Goal: Task Accomplishment & Management: Complete application form

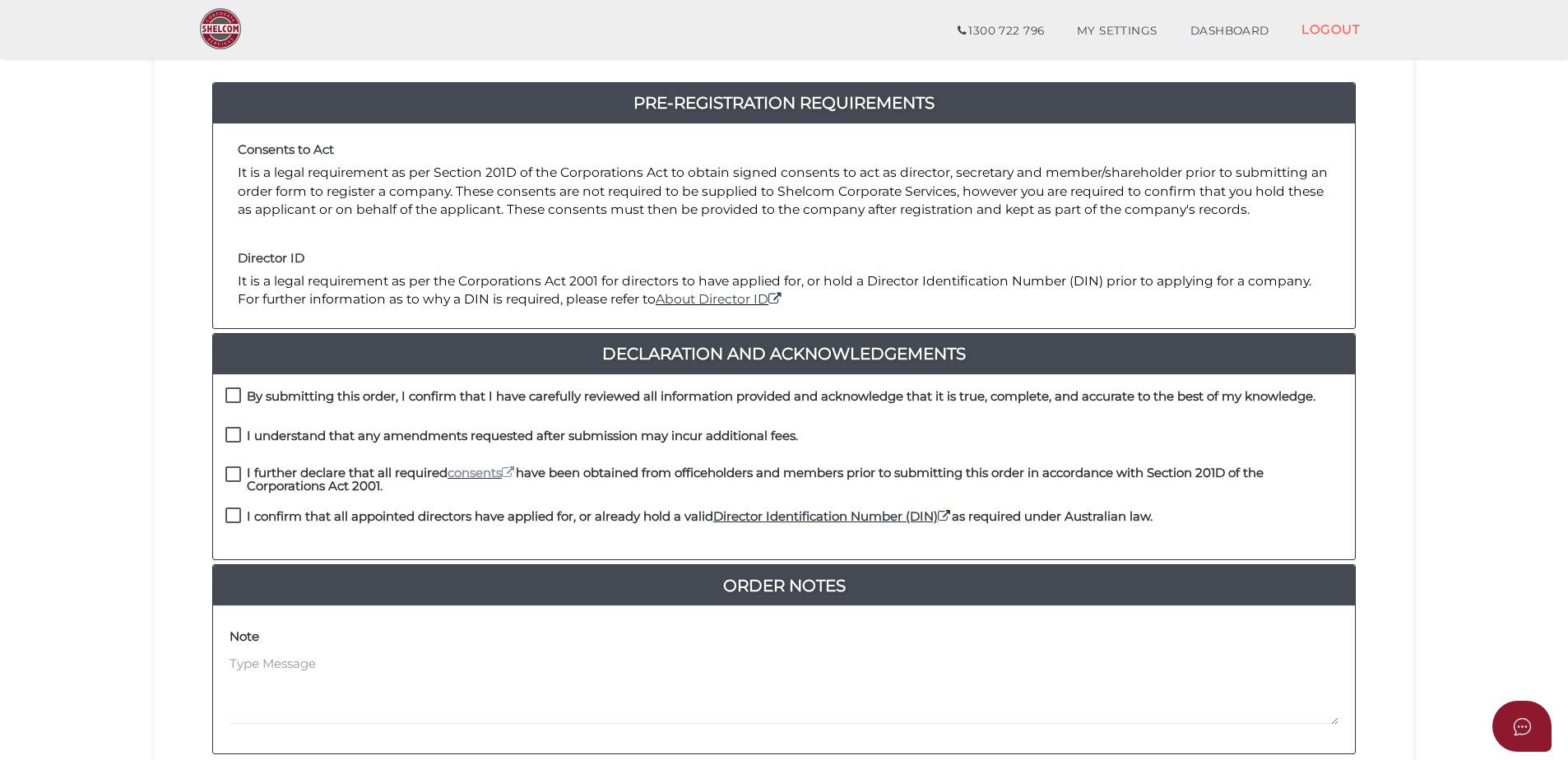
scroll to position [247, 0]
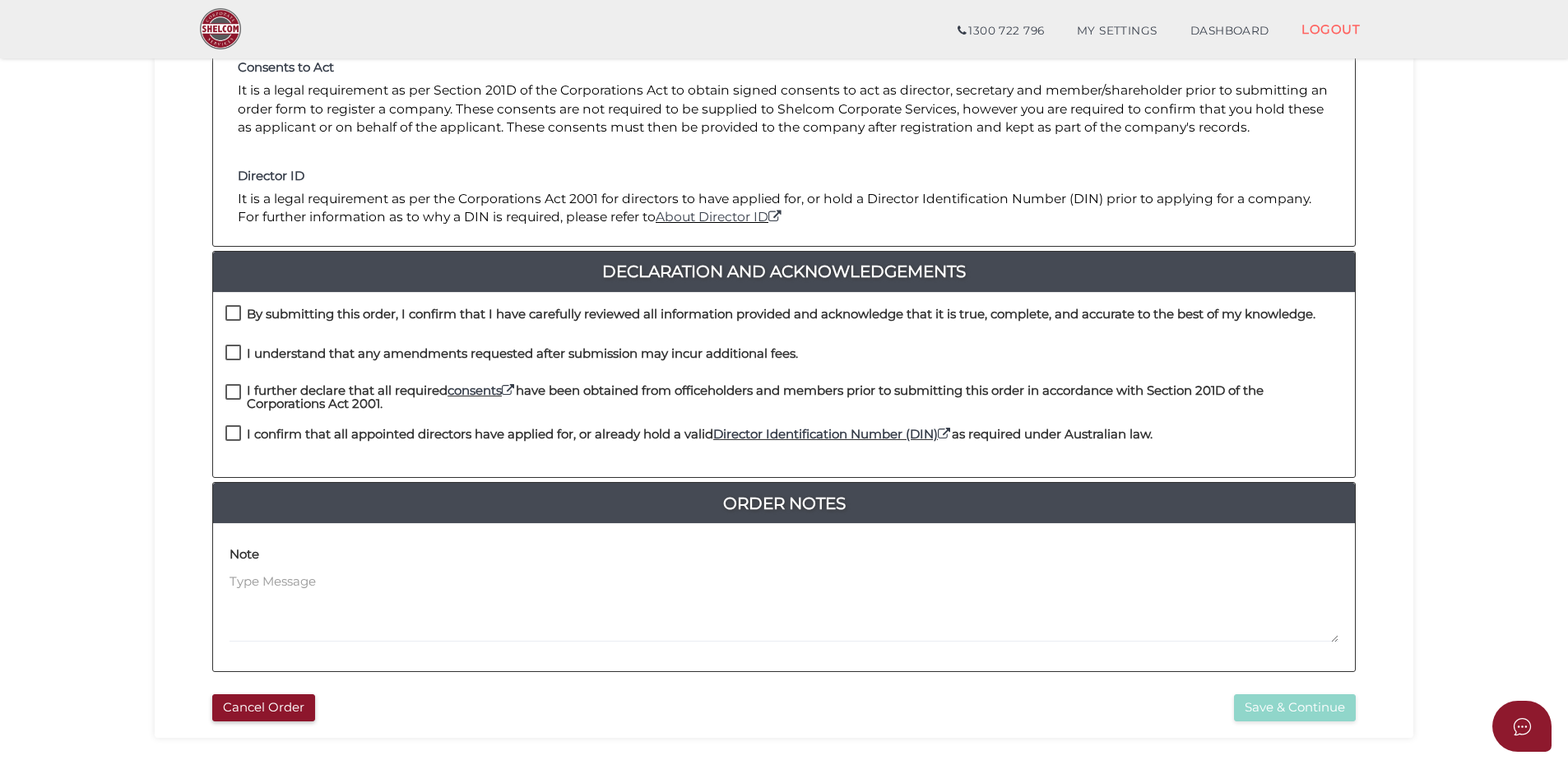
click at [238, 434] on label "I confirm that all appointed directors have applied for, or already hold a vali…" at bounding box center [689, 438] width 927 height 21
click at [234, 434] on label "I confirm that all appointed directors have applied for, or already hold a vali…" at bounding box center [689, 438] width 927 height 21
checkbox input "true"
click at [226, 392] on label "I further declare that all required consents have been obtained from officehold…" at bounding box center [784, 394] width 1118 height 21
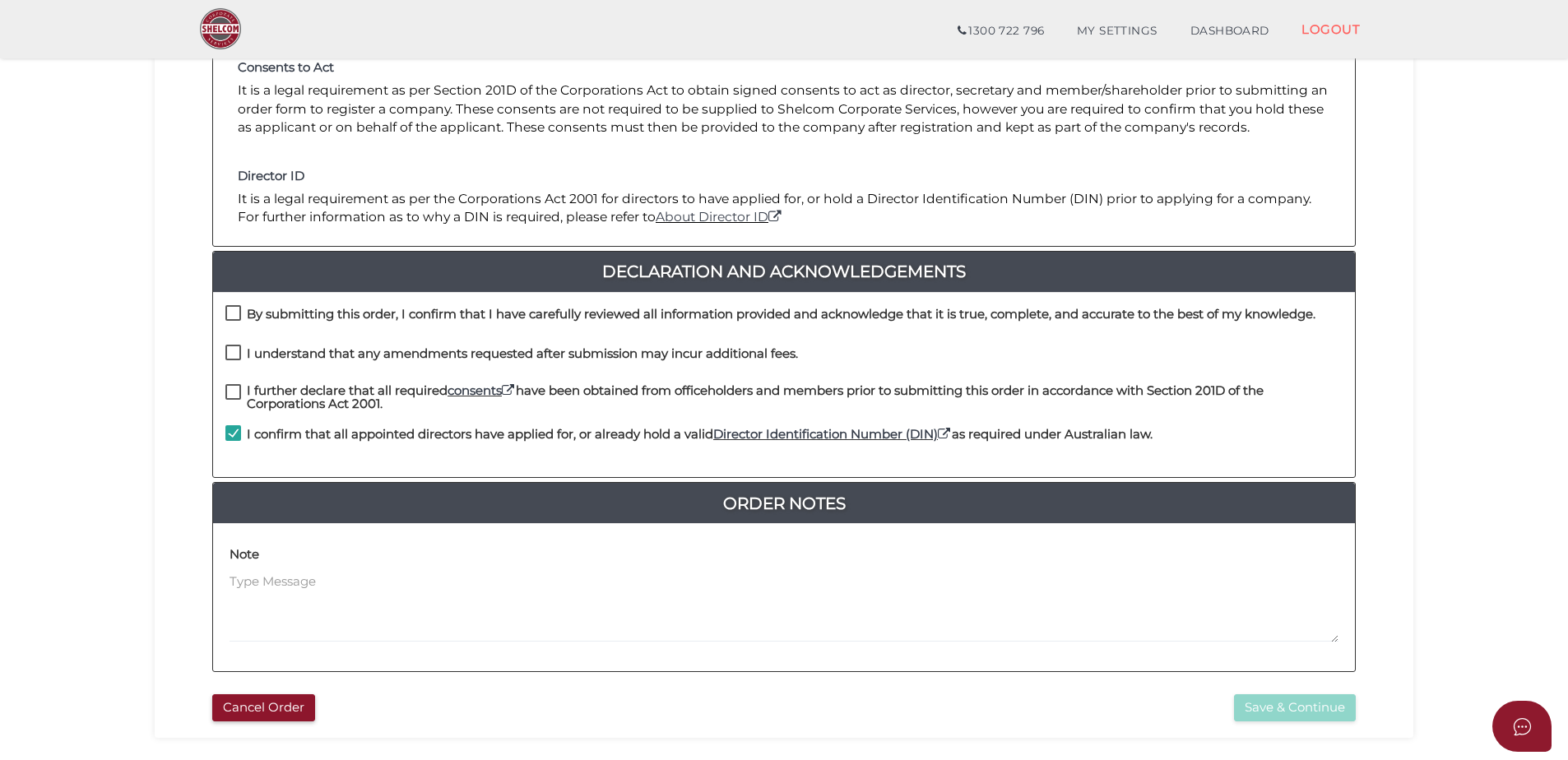
checkbox input "true"
click at [233, 354] on label "I understand that any amendments requested after submission may incur additiona…" at bounding box center [511, 357] width 573 height 21
checkbox input "true"
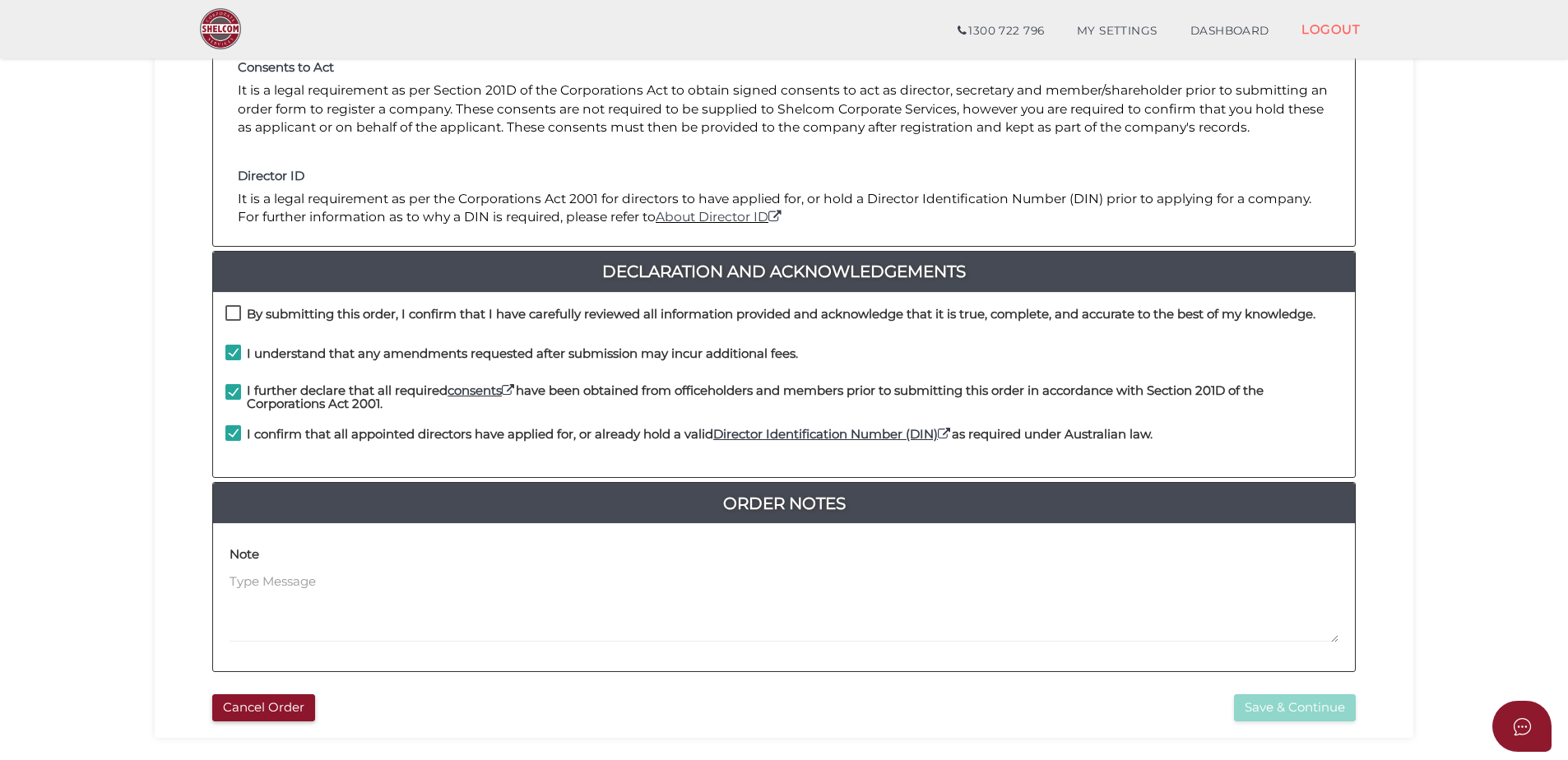
click at [232, 311] on label "By submitting this order, I confirm that I have carefully reviewed all informat…" at bounding box center [770, 317] width 1090 height 21
checkbox input "true"
click at [1315, 711] on button "Save & Continue" at bounding box center [1295, 708] width 122 height 27
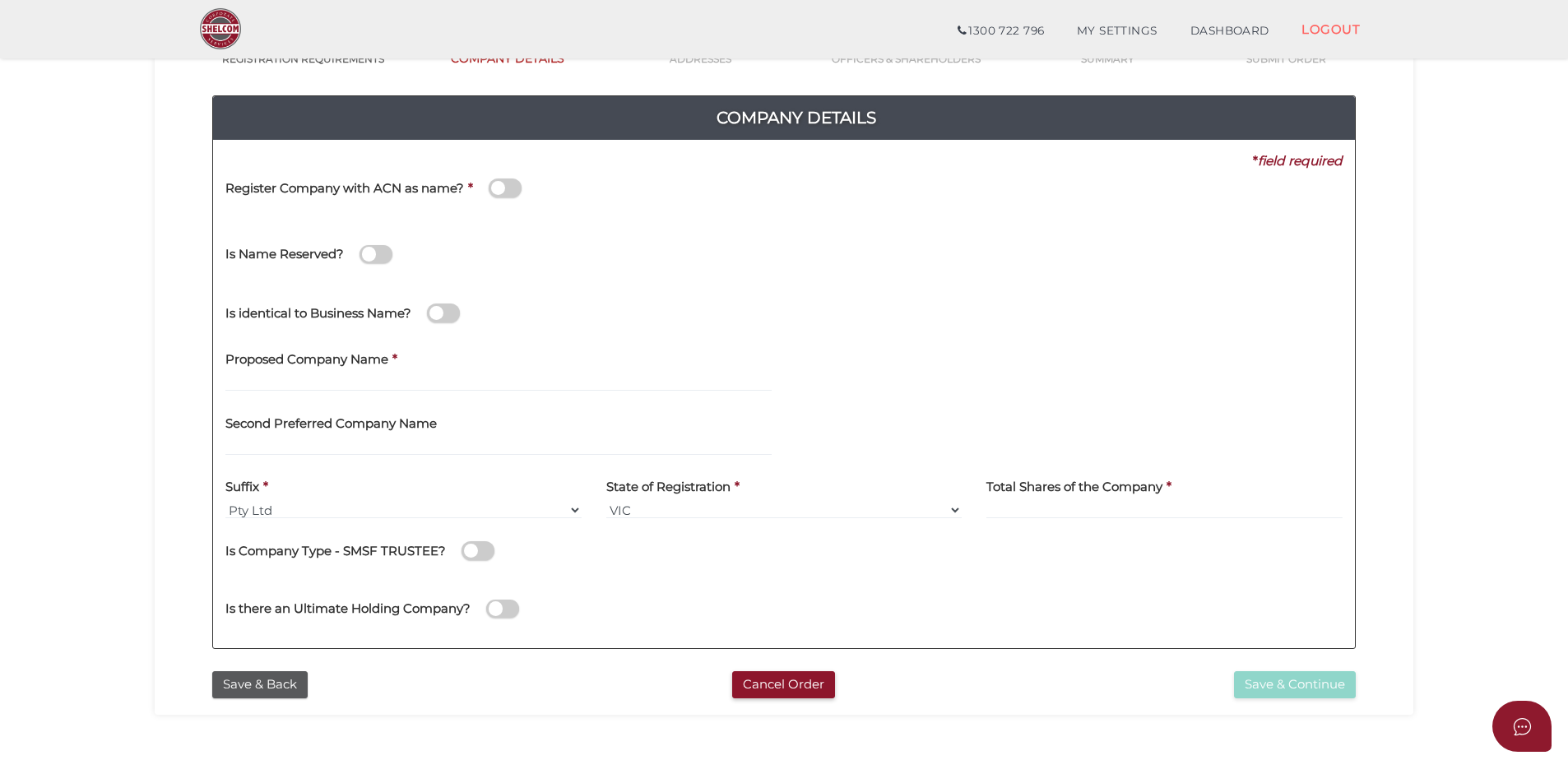
scroll to position [164, 0]
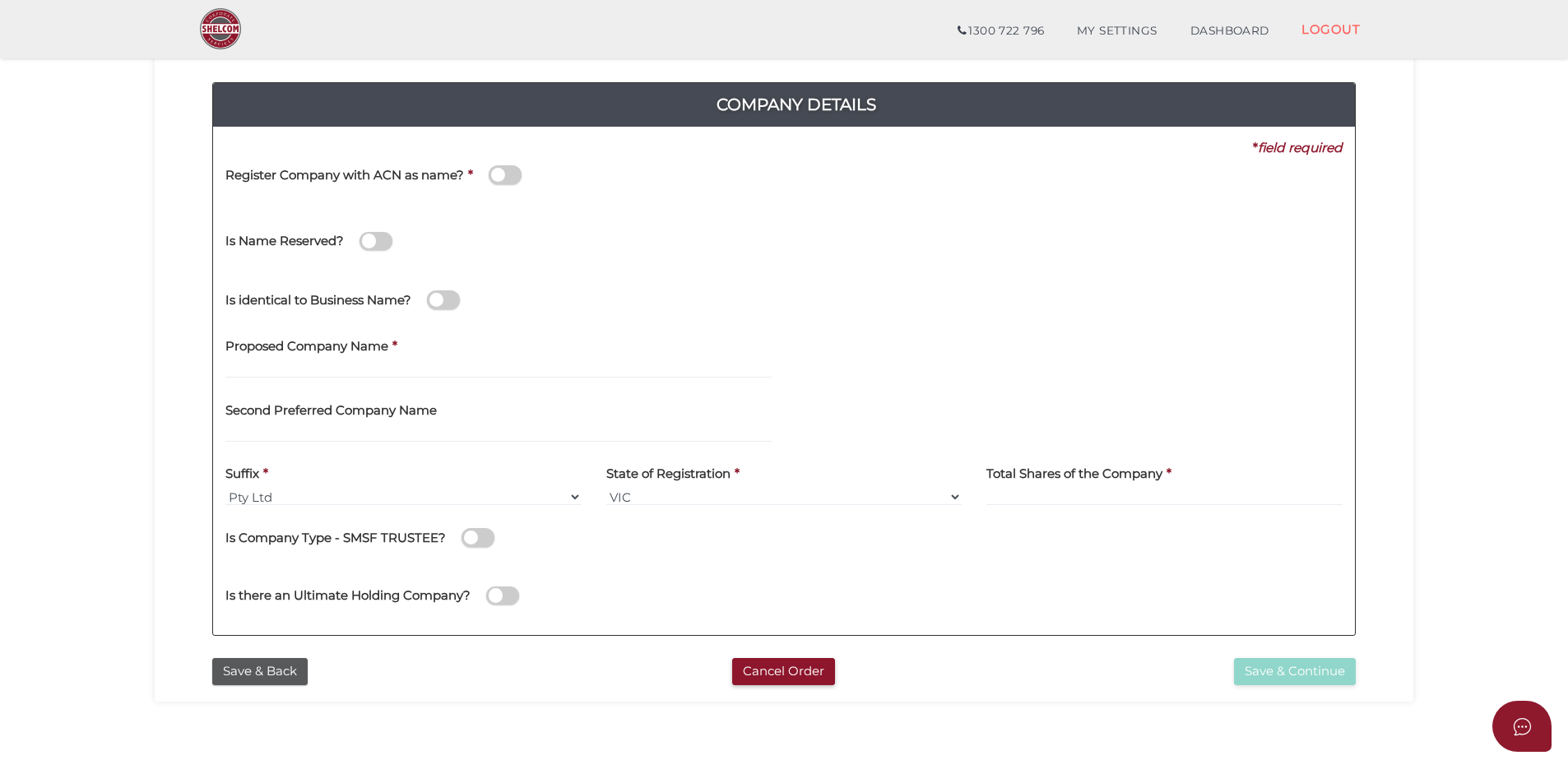
click at [340, 360] on label "Proposed Company Name" at bounding box center [307, 344] width 163 height 34
click at [318, 365] on input "text" at bounding box center [499, 370] width 547 height 18
type input "Eshail Gems"
click at [1089, 498] on input at bounding box center [1164, 497] width 356 height 18
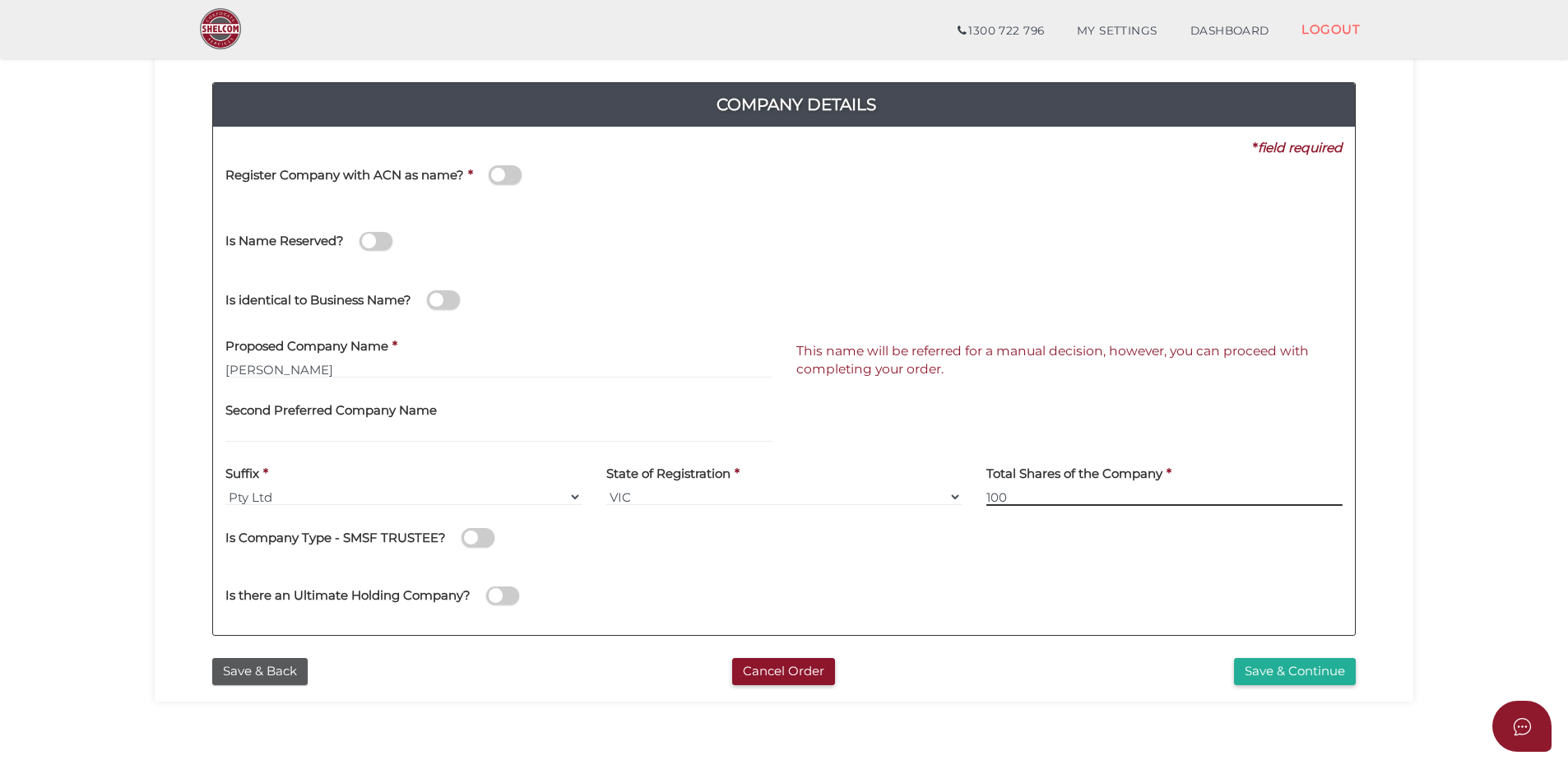
type input "100"
click at [1059, 552] on div "Is Company Type - SMSF TRUSTEE?" at bounding box center [784, 541] width 1118 height 46
click at [1276, 668] on button "Save & Continue" at bounding box center [1295, 671] width 122 height 27
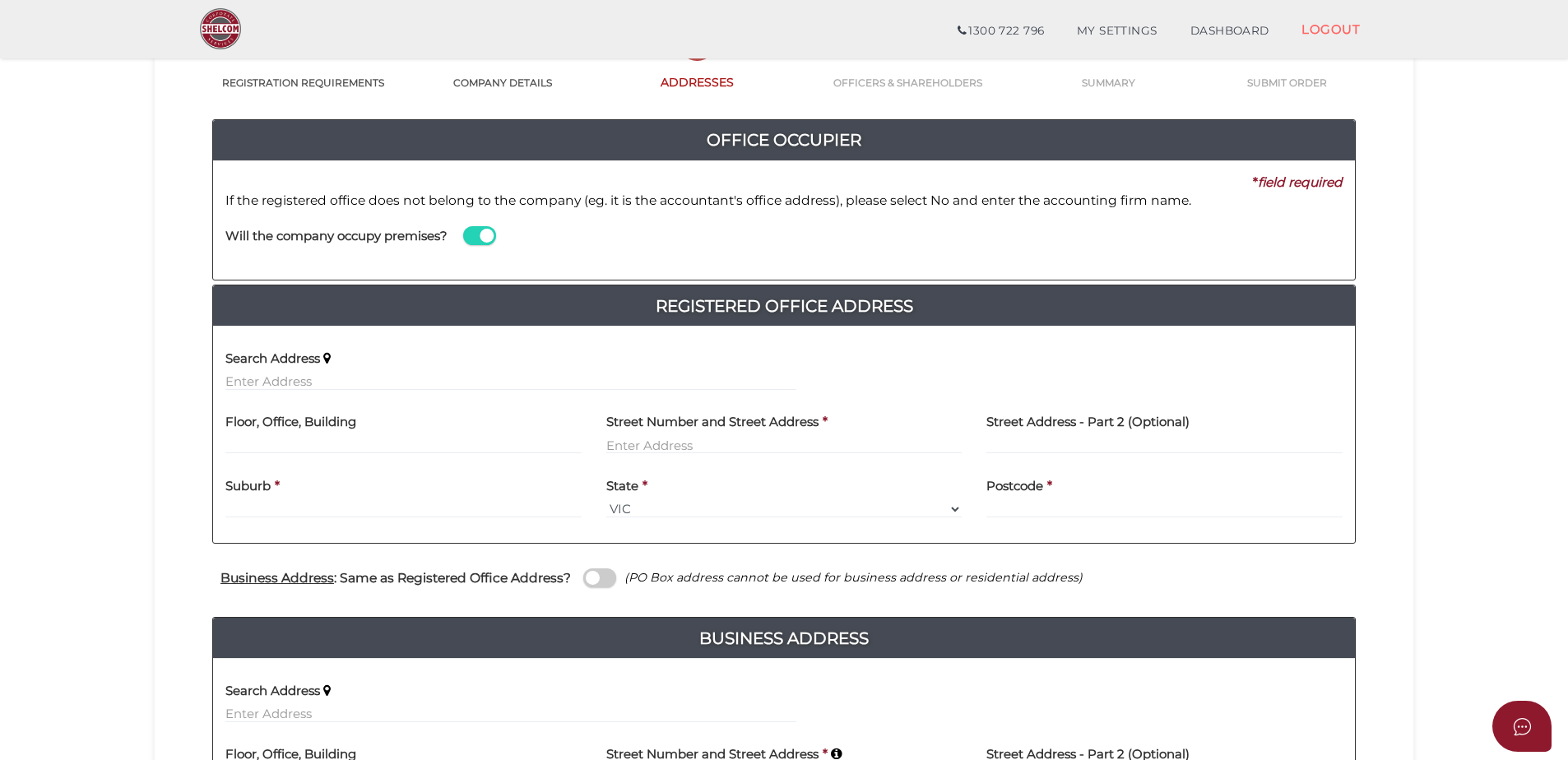
scroll to position [164, 0]
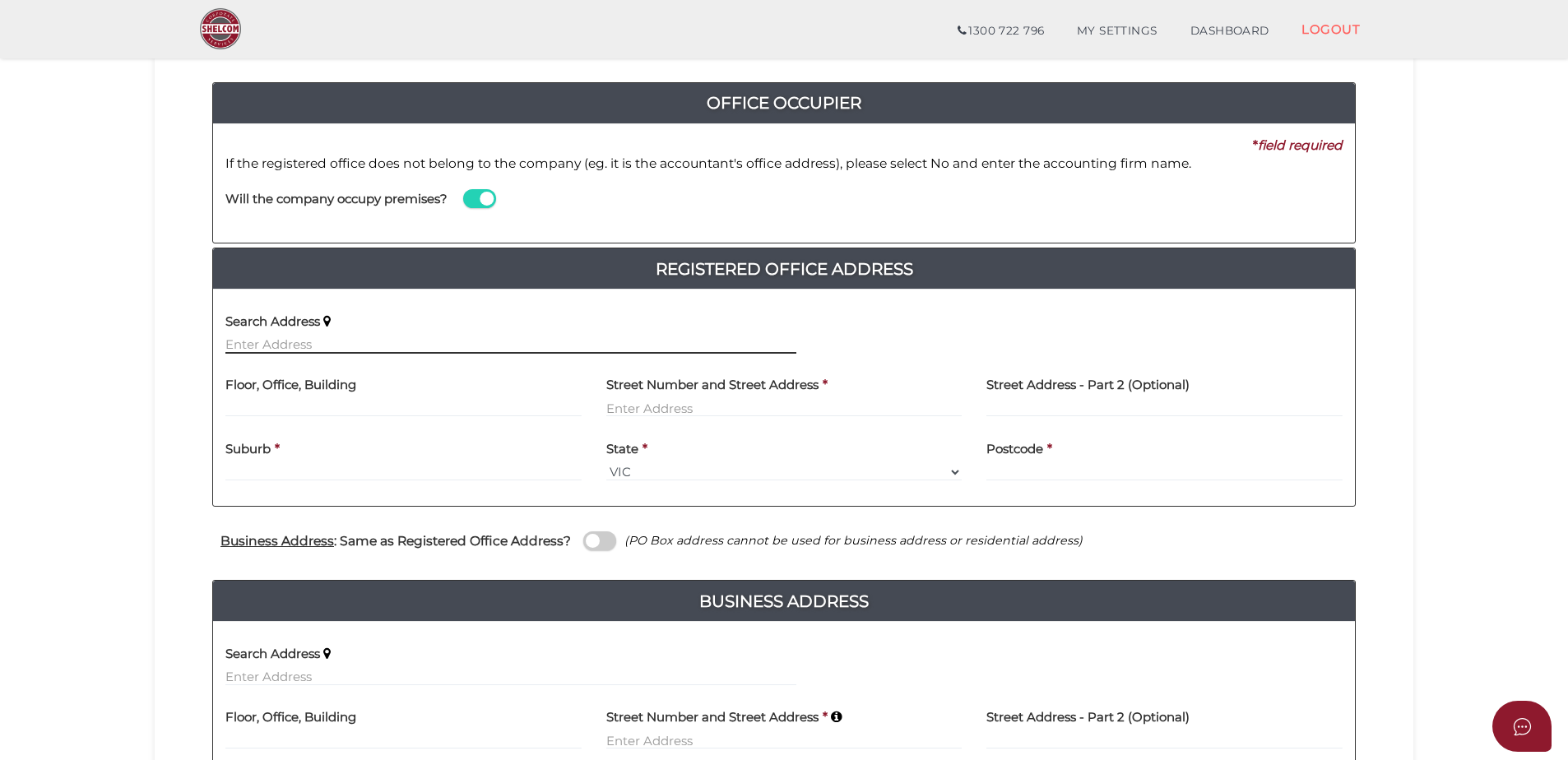
click at [323, 341] on input "text" at bounding box center [510, 345] width 571 height 18
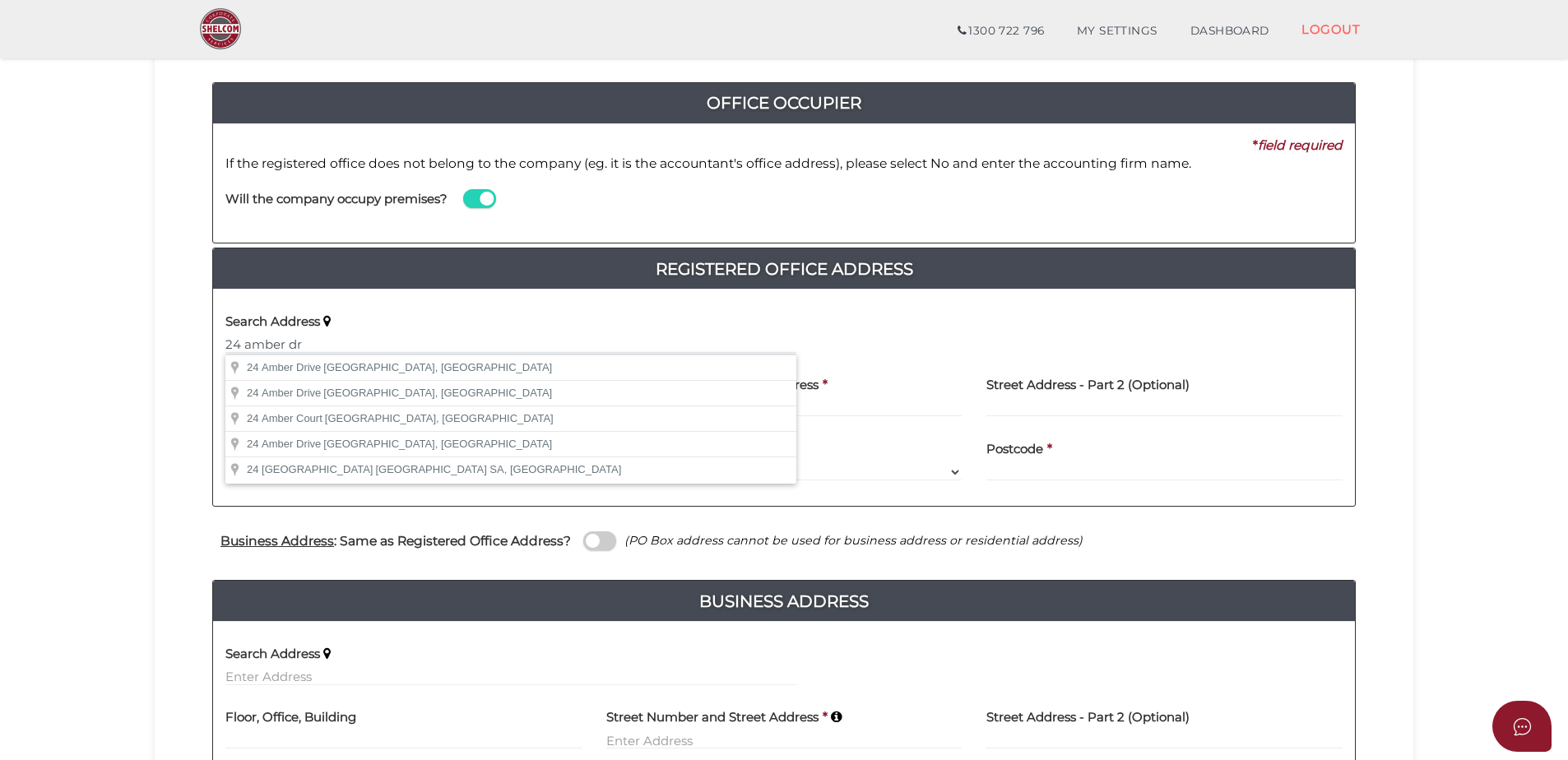
type input "[STREET_ADDRESS]"
type input "[GEOGRAPHIC_DATA]"
select select "VIC"
type input "3976"
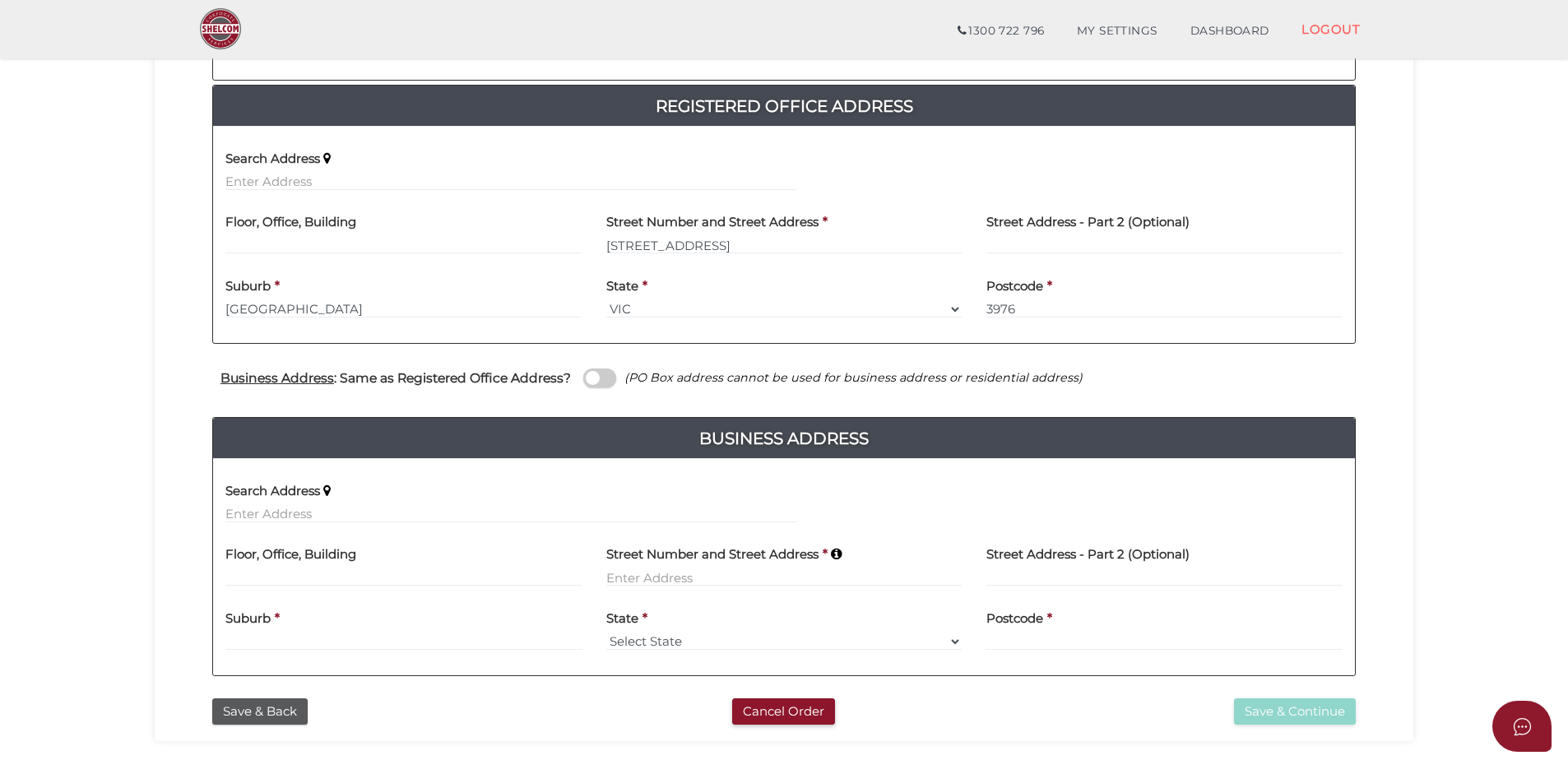
scroll to position [329, 0]
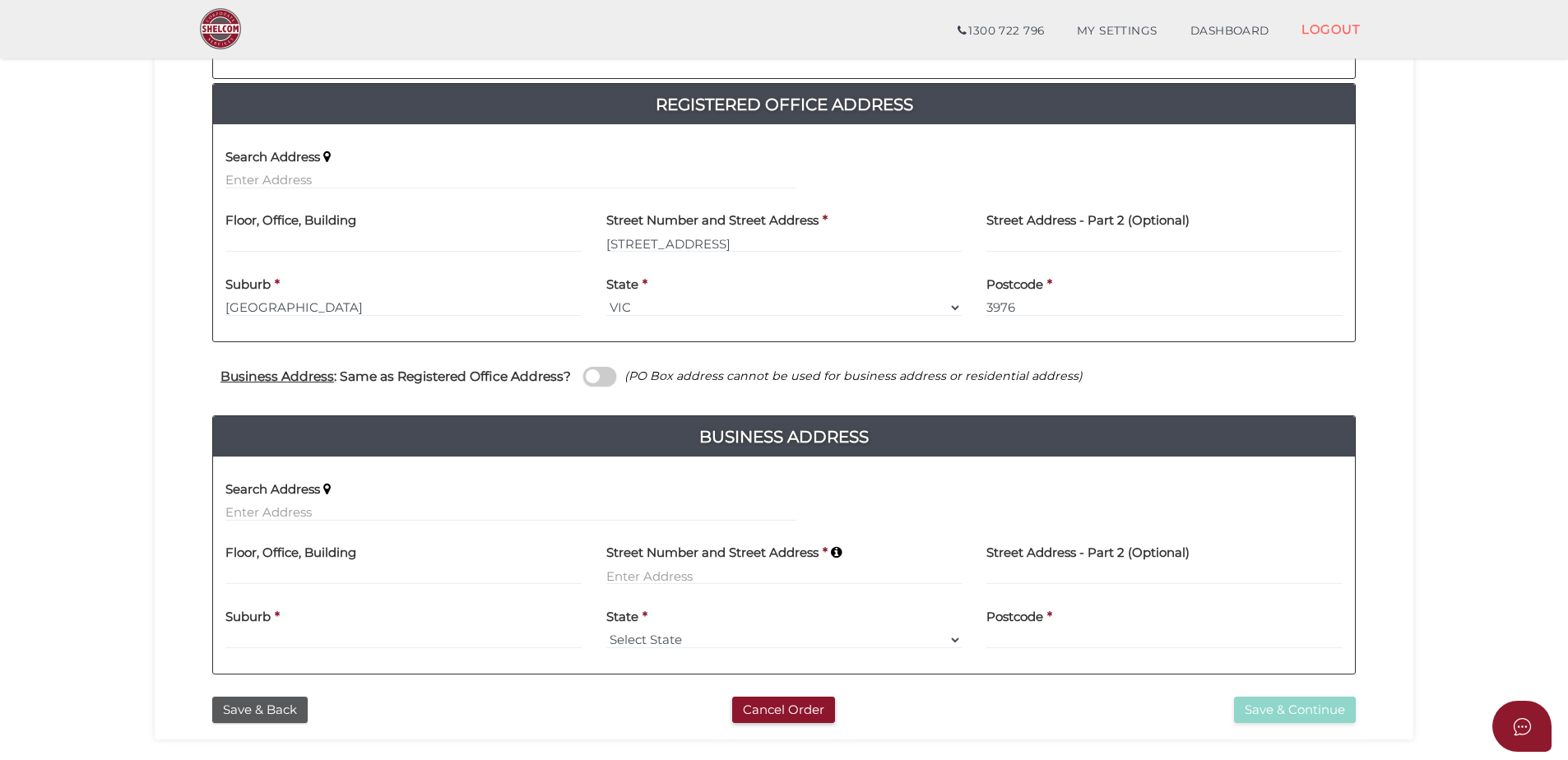
click at [587, 369] on span at bounding box center [600, 376] width 33 height 19
click at [0, 0] on input "checkbox" at bounding box center [0, 0] width 0 height 0
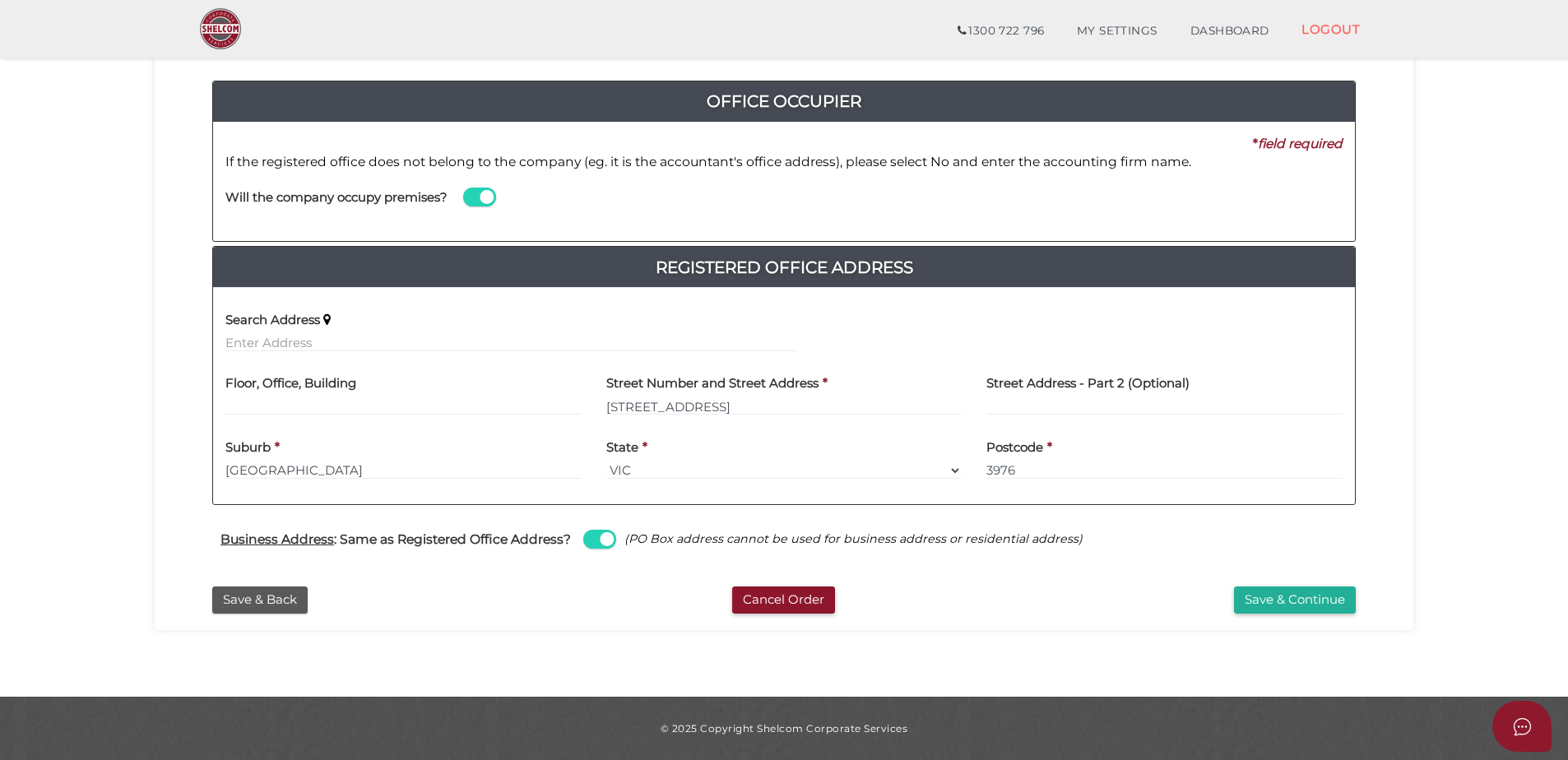
scroll to position [166, 0]
click at [1313, 590] on button "Save & Continue" at bounding box center [1295, 600] width 122 height 27
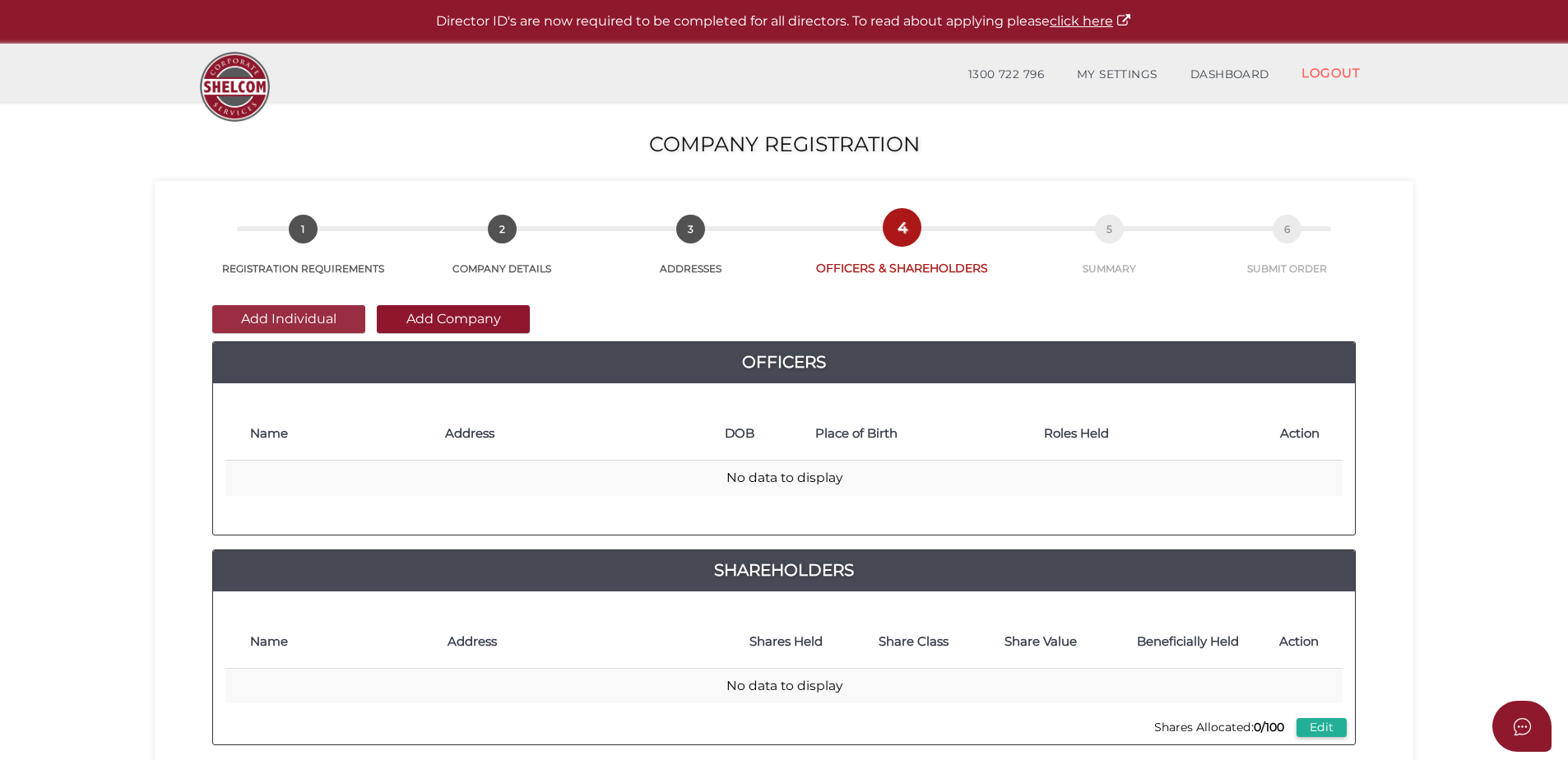
click at [314, 311] on button "Add Individual" at bounding box center [288, 319] width 153 height 28
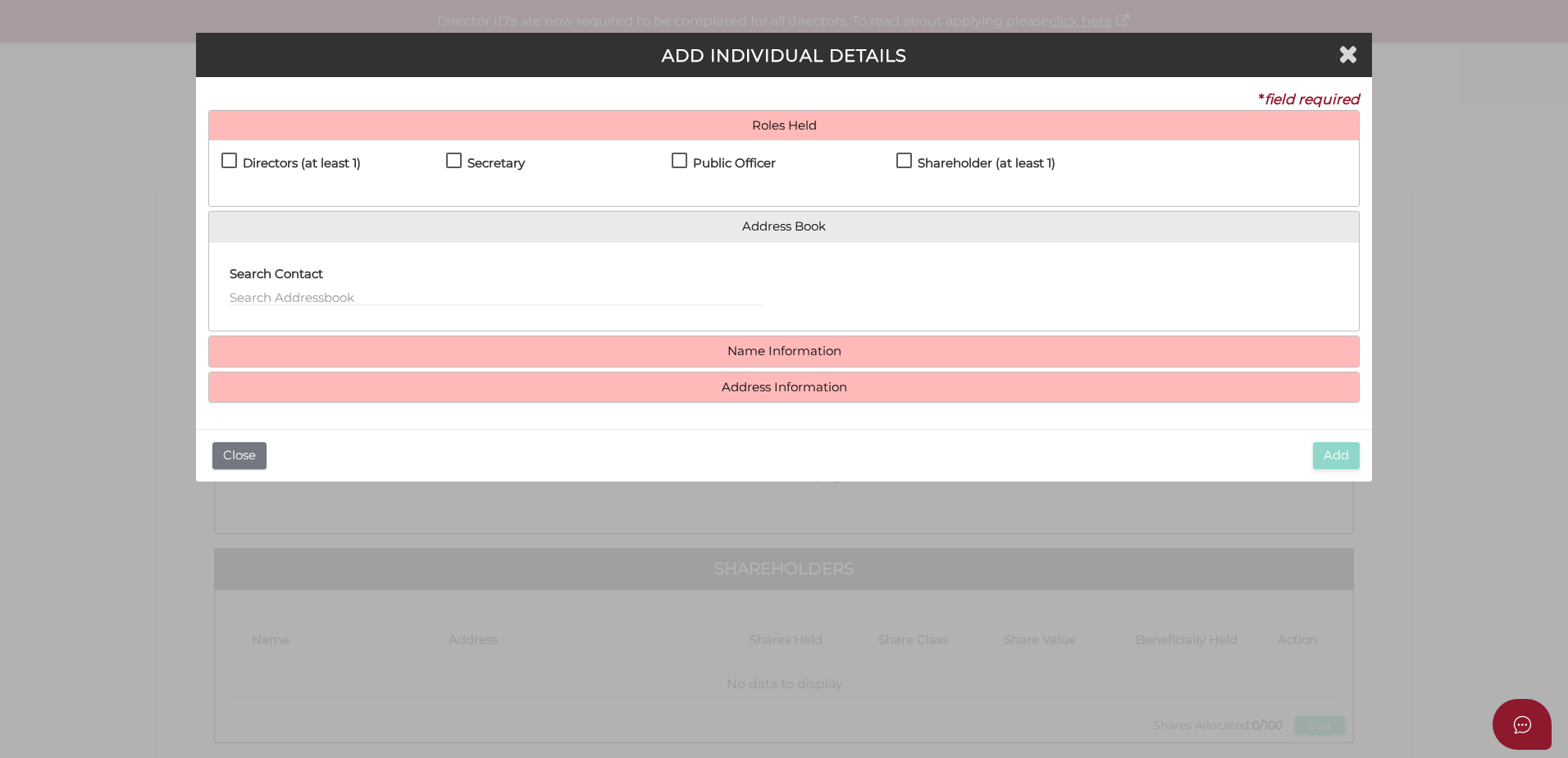
click at [230, 157] on label "Directors (at least 1)" at bounding box center [291, 167] width 139 height 21
checkbox input "true"
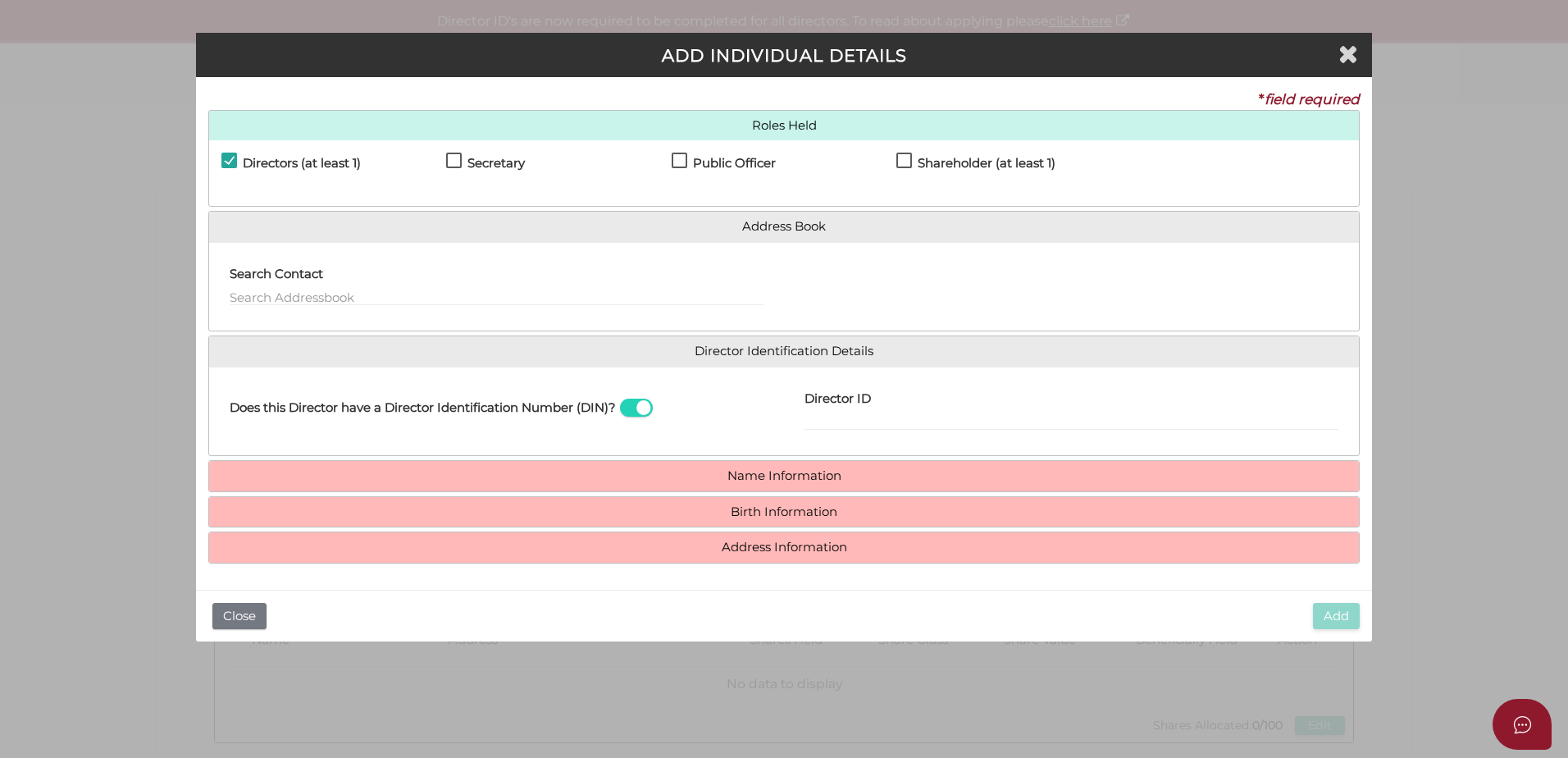
click at [457, 163] on label "Secretary" at bounding box center [485, 167] width 79 height 21
checkbox input "true"
click at [673, 158] on label "Public Officer" at bounding box center [724, 167] width 104 height 21
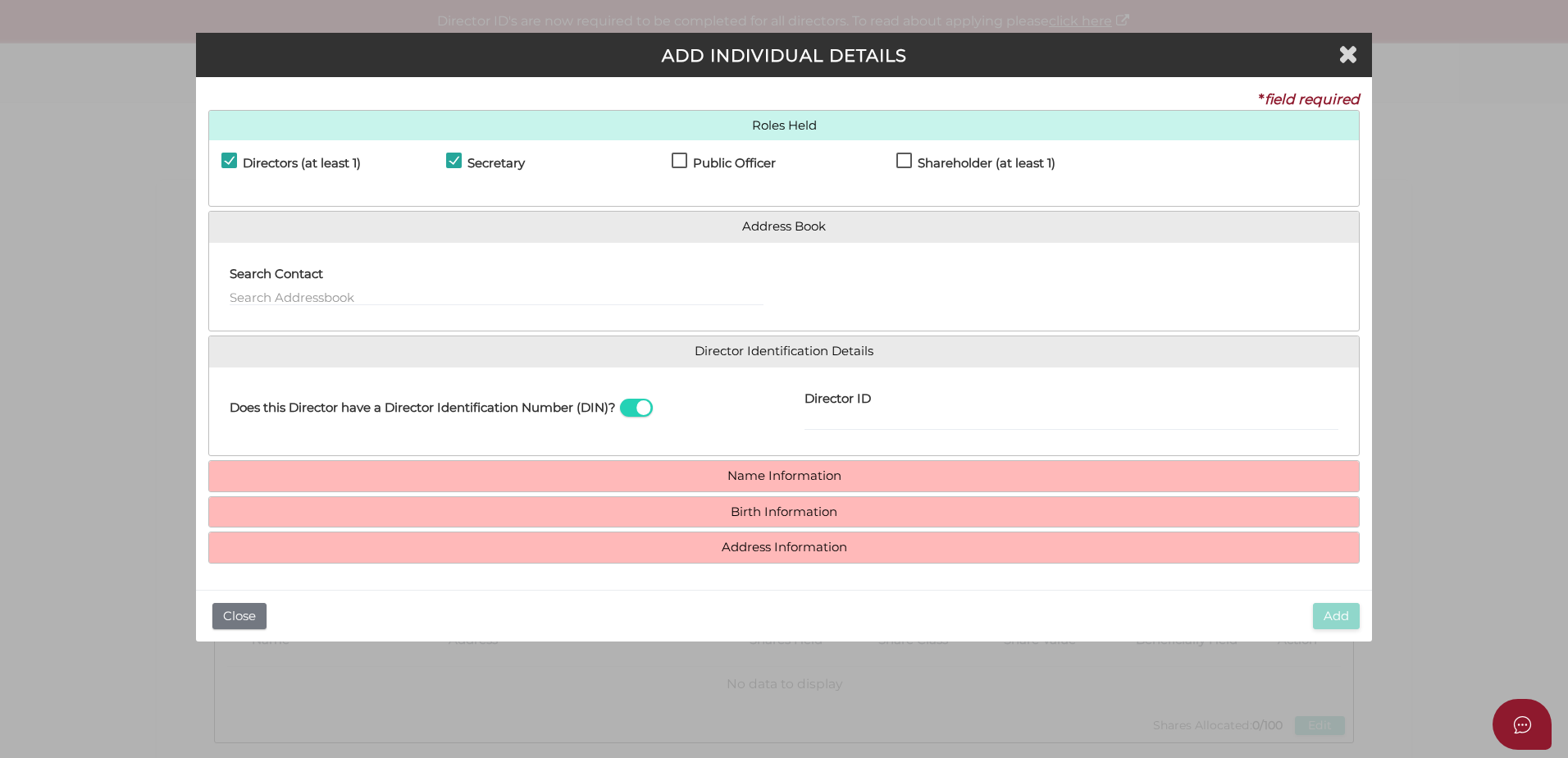
checkbox input "true"
click at [911, 163] on label "Shareholder (at least 1)" at bounding box center [976, 167] width 159 height 21
checkbox input "true"
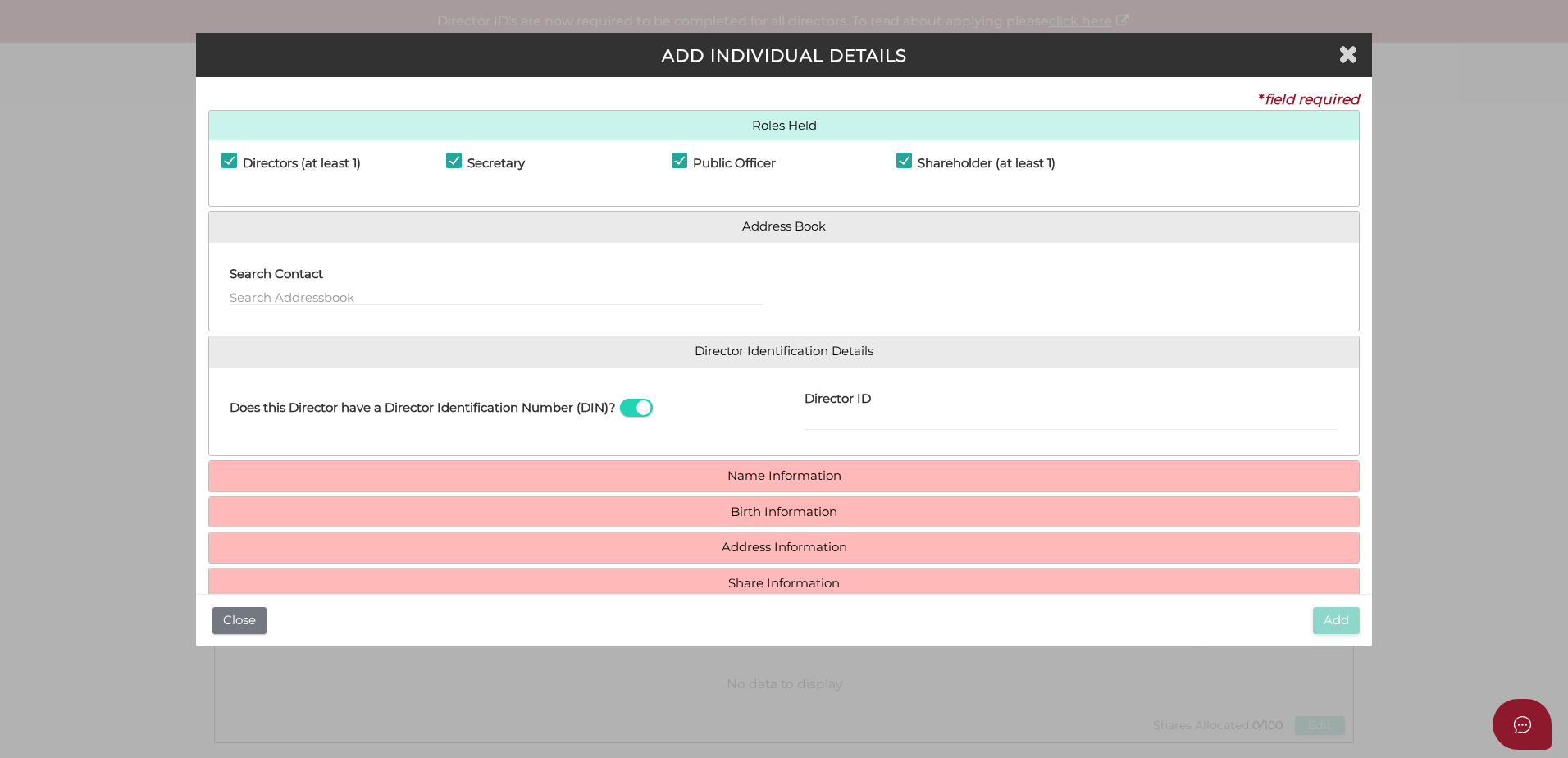
click at [843, 468] on h4 "Name Information" at bounding box center [784, 476] width 1150 height 31
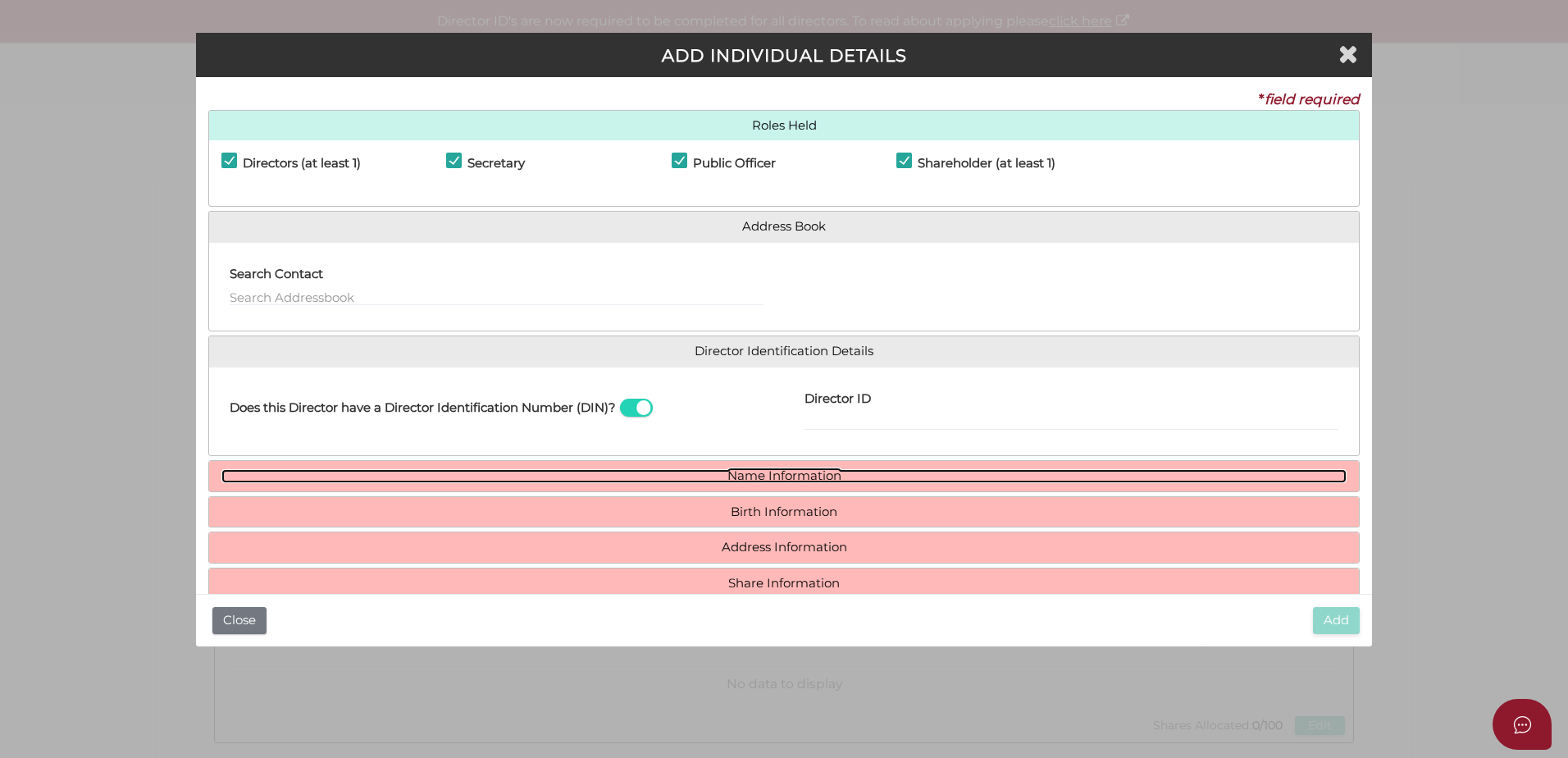
click at [824, 476] on link "Name Information" at bounding box center [784, 476] width 1126 height 14
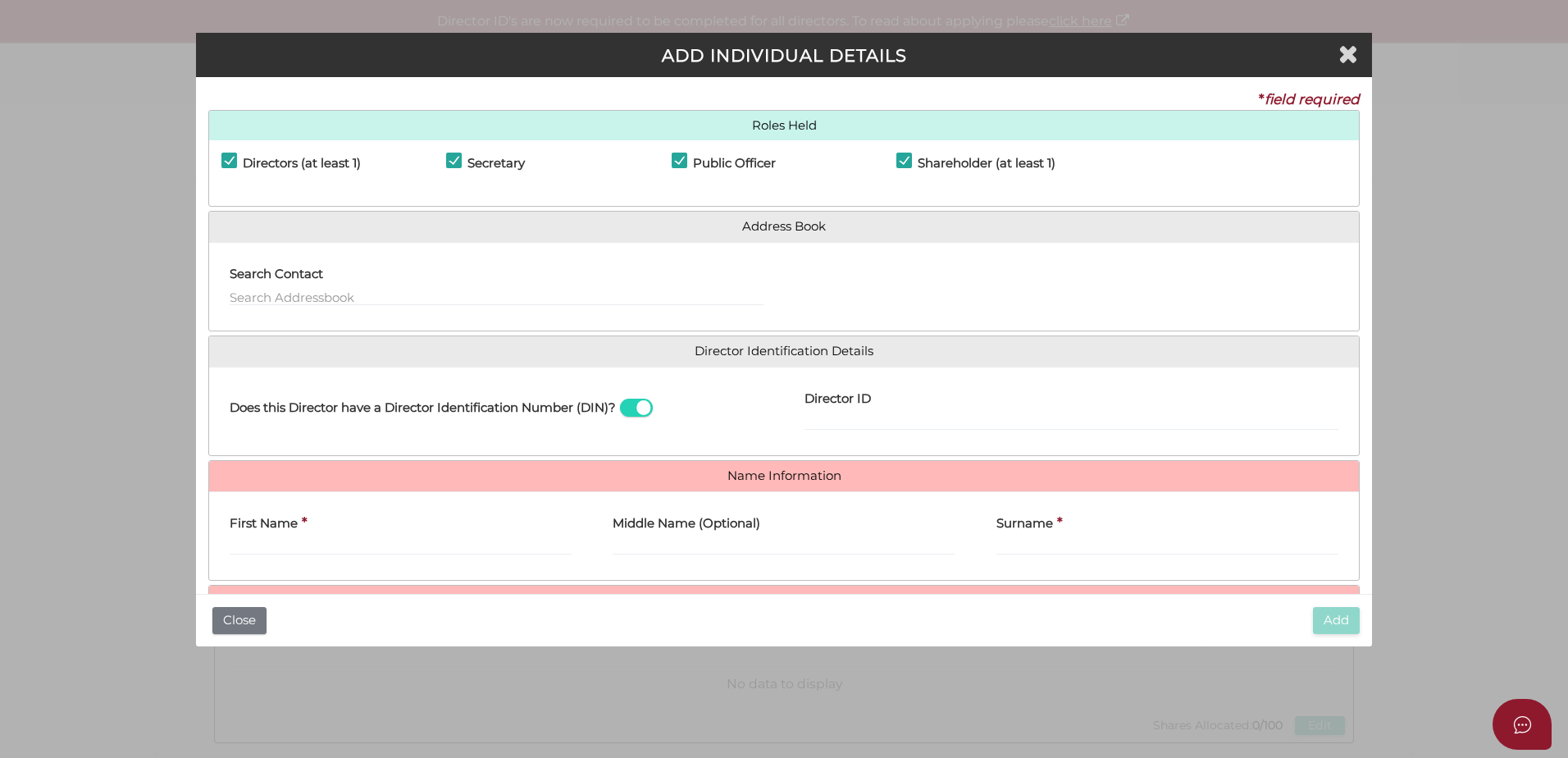
click at [386, 536] on div "First Name *" at bounding box center [400, 530] width 342 height 51
click at [369, 548] on input "First Name" at bounding box center [400, 547] width 342 height 18
click at [306, 543] on input "First Name" at bounding box center [400, 547] width 342 height 18
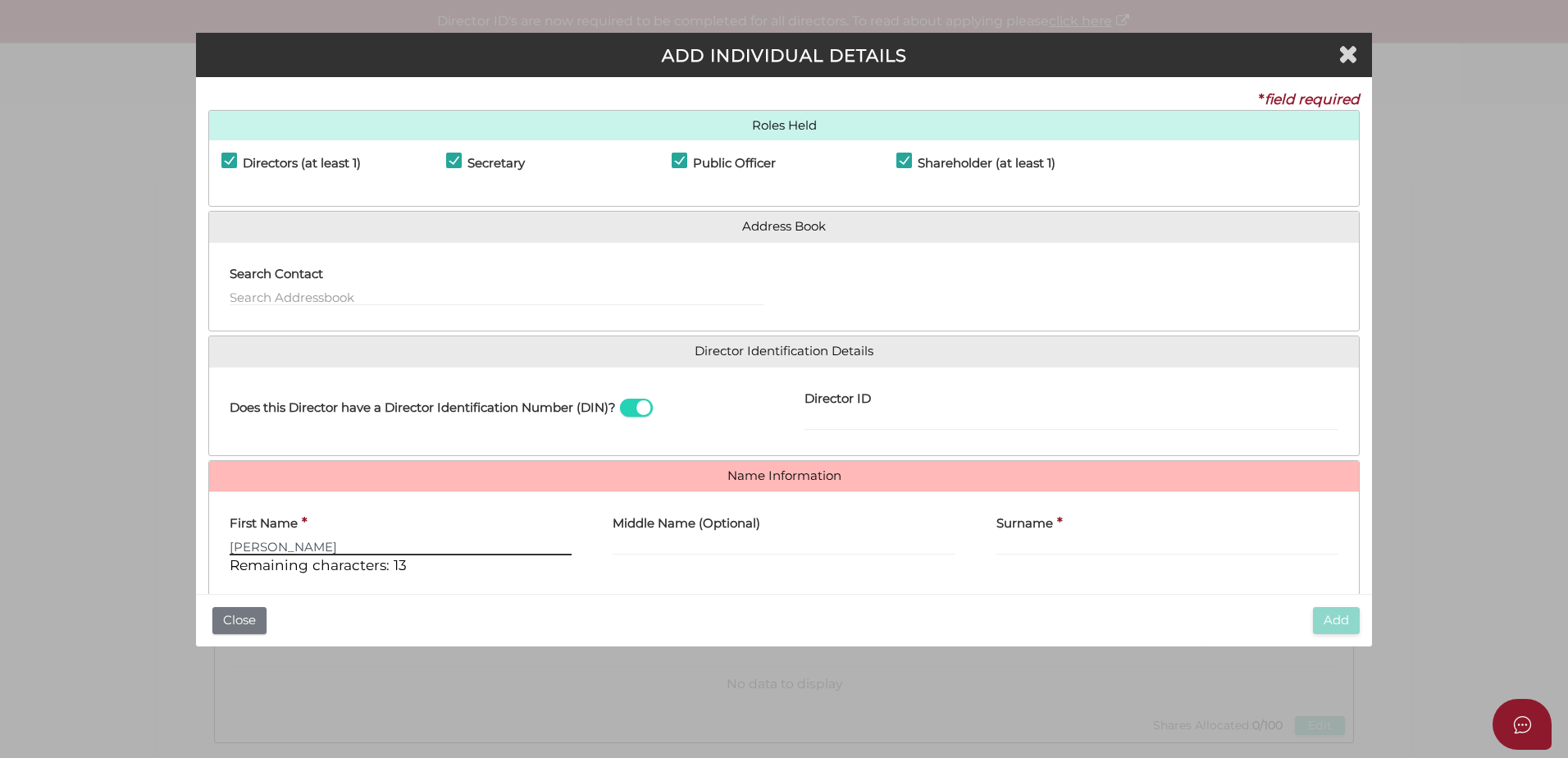
type input "Hassan"
click at [721, 533] on label "Middle Name (Optional)" at bounding box center [687, 521] width 147 height 34
click at [721, 538] on input "Middle Name (Optional)" at bounding box center [784, 547] width 342 height 18
type input "r"
type input "Raza"
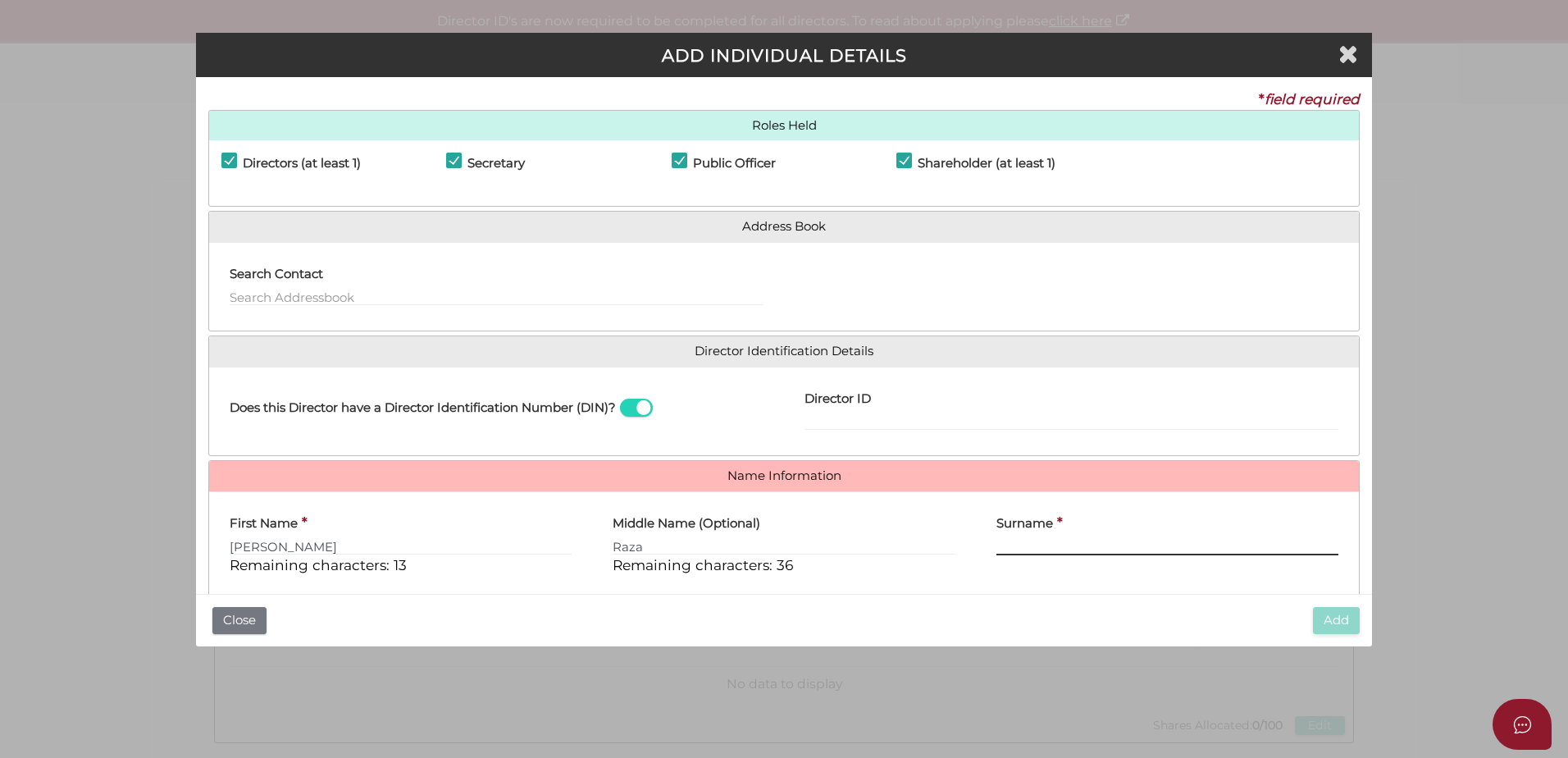
click at [1047, 543] on input "Surname" at bounding box center [1167, 547] width 342 height 18
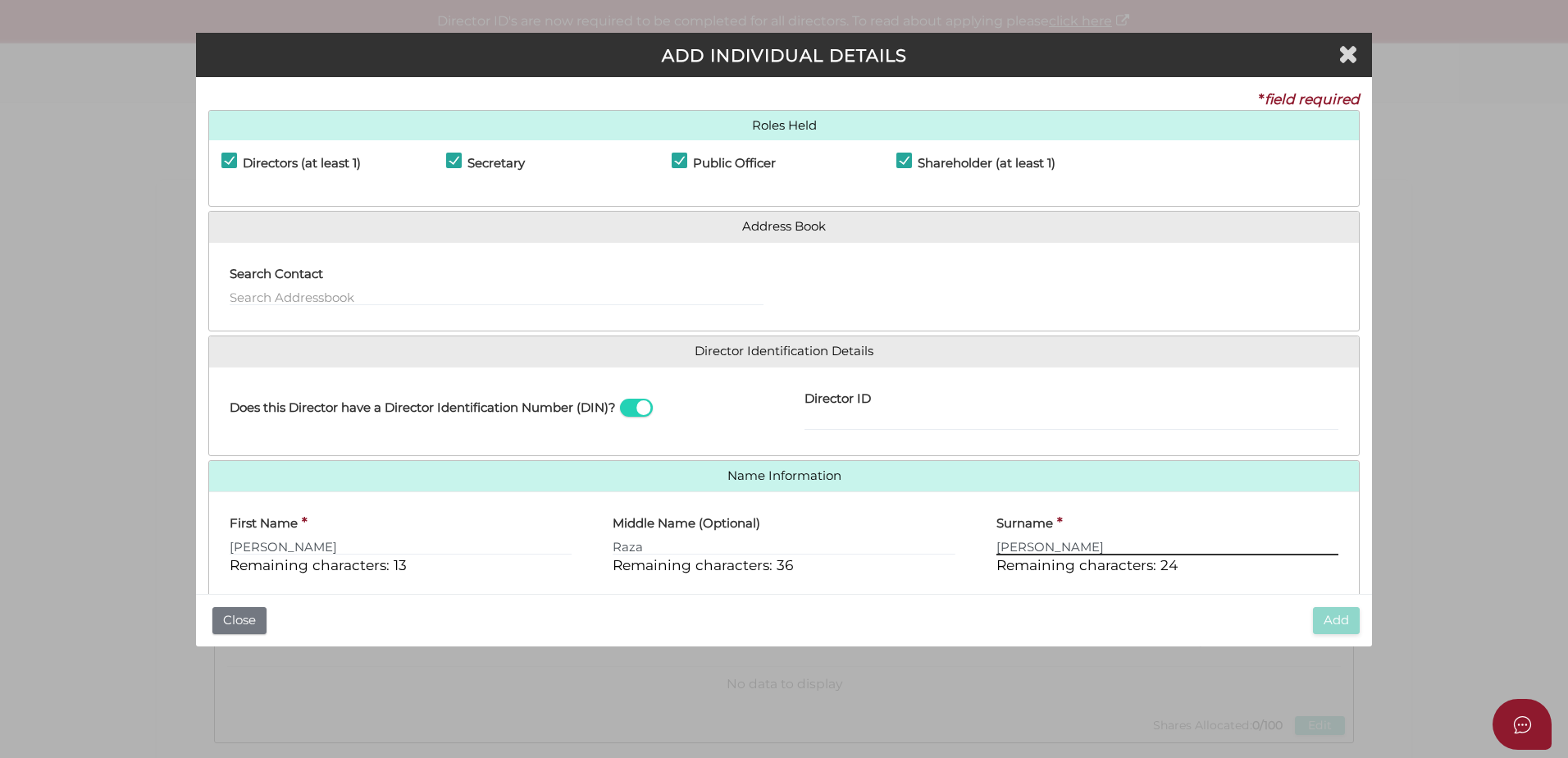
type input "Karimi"
click at [929, 567] on div "Middle Name (Optional) Raza Remaining characters: 36" at bounding box center [784, 540] width 342 height 71
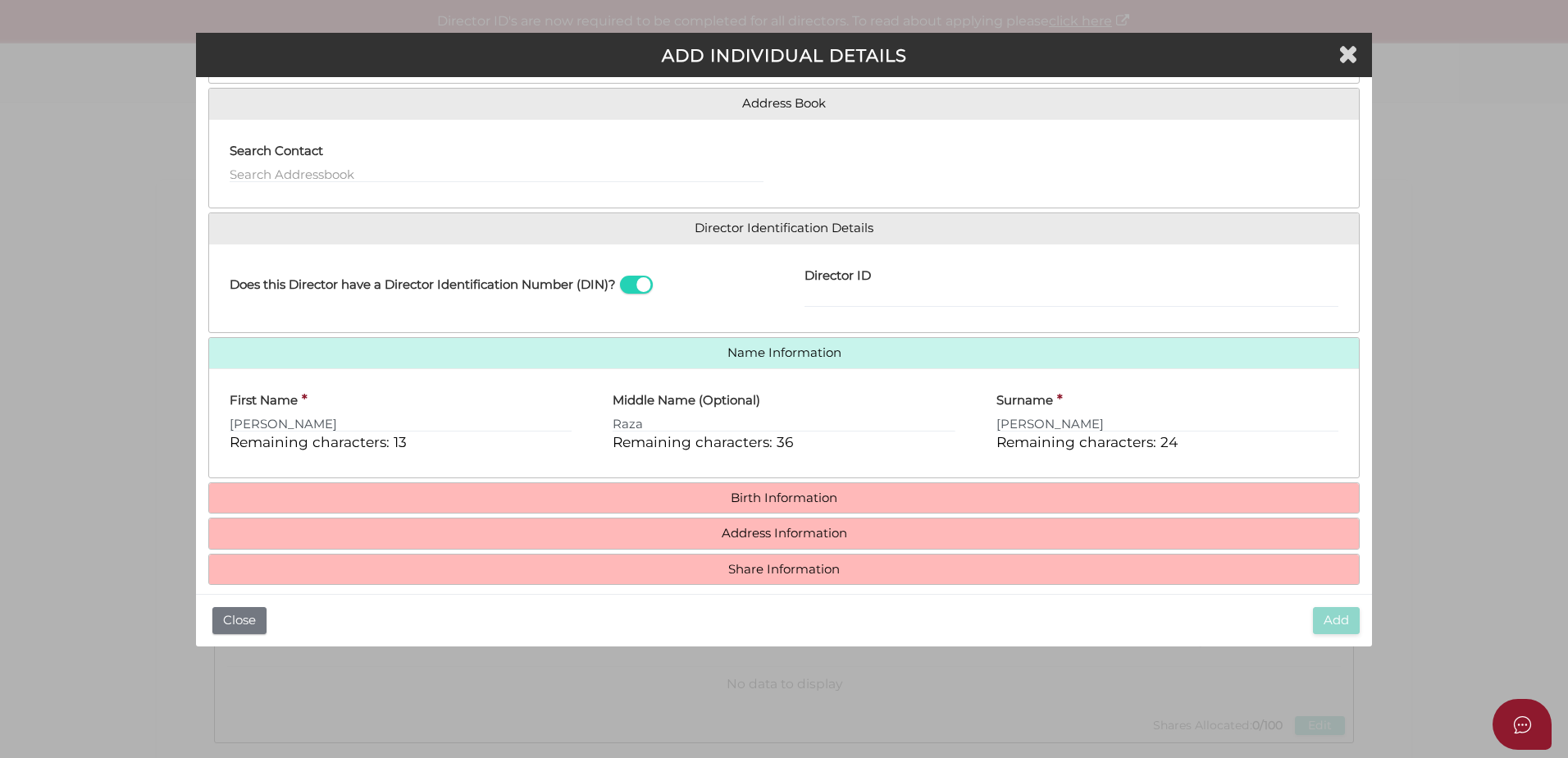
scroll to position [140, 0]
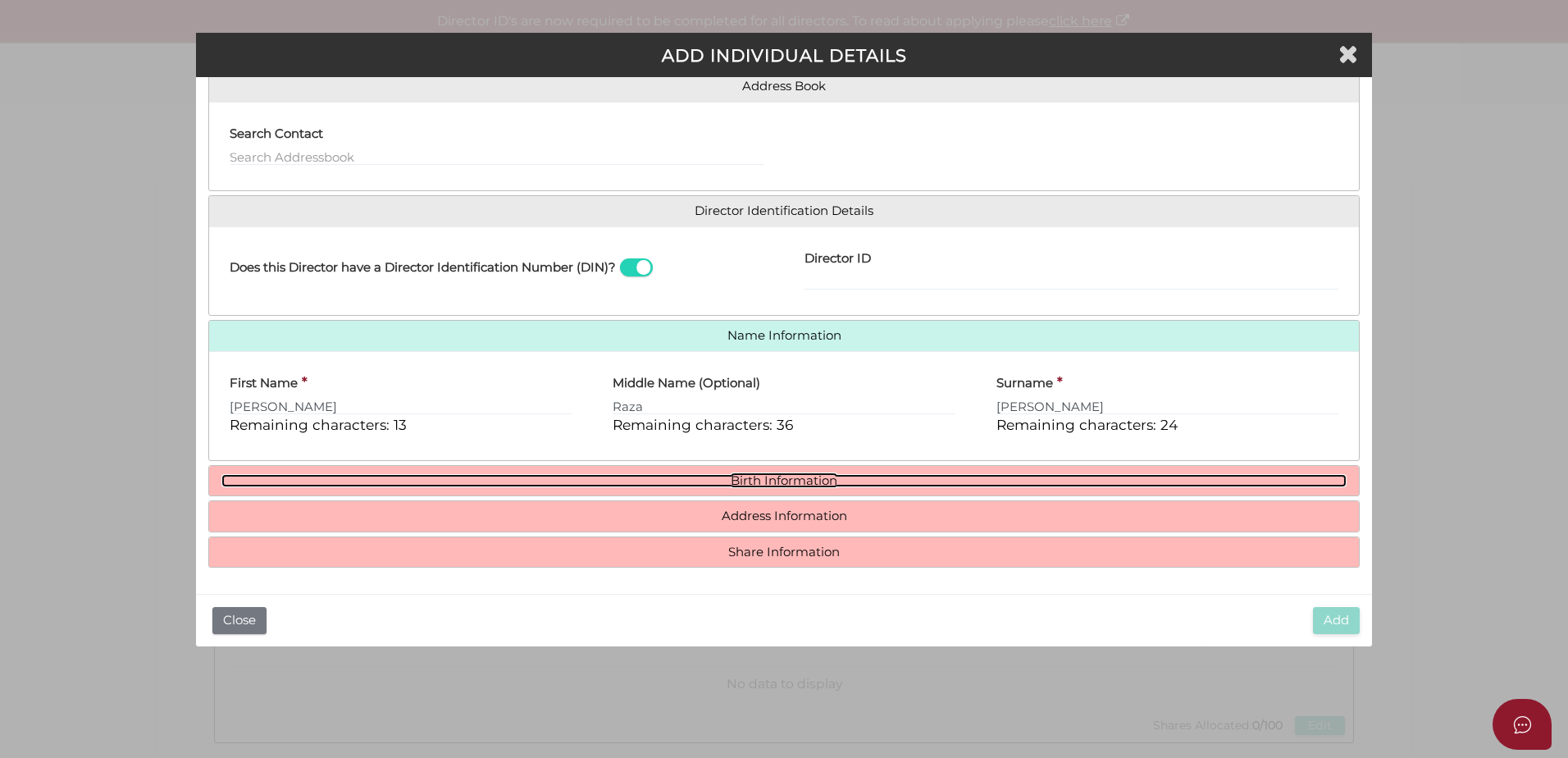
click at [912, 479] on link "Birth Information" at bounding box center [784, 480] width 1126 height 14
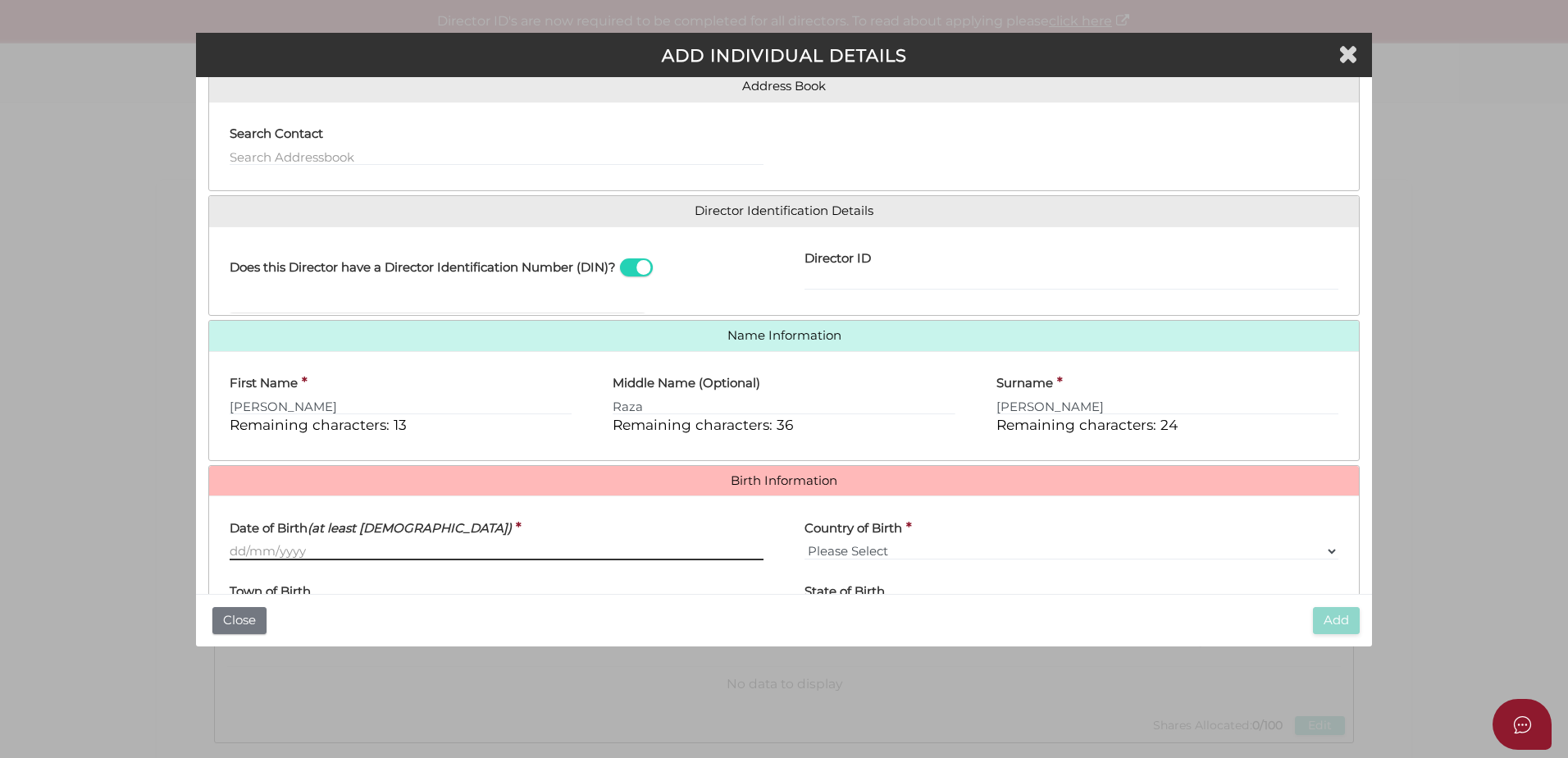
click at [427, 548] on input "Date of Birth (at least 18 years old)" at bounding box center [496, 552] width 534 height 18
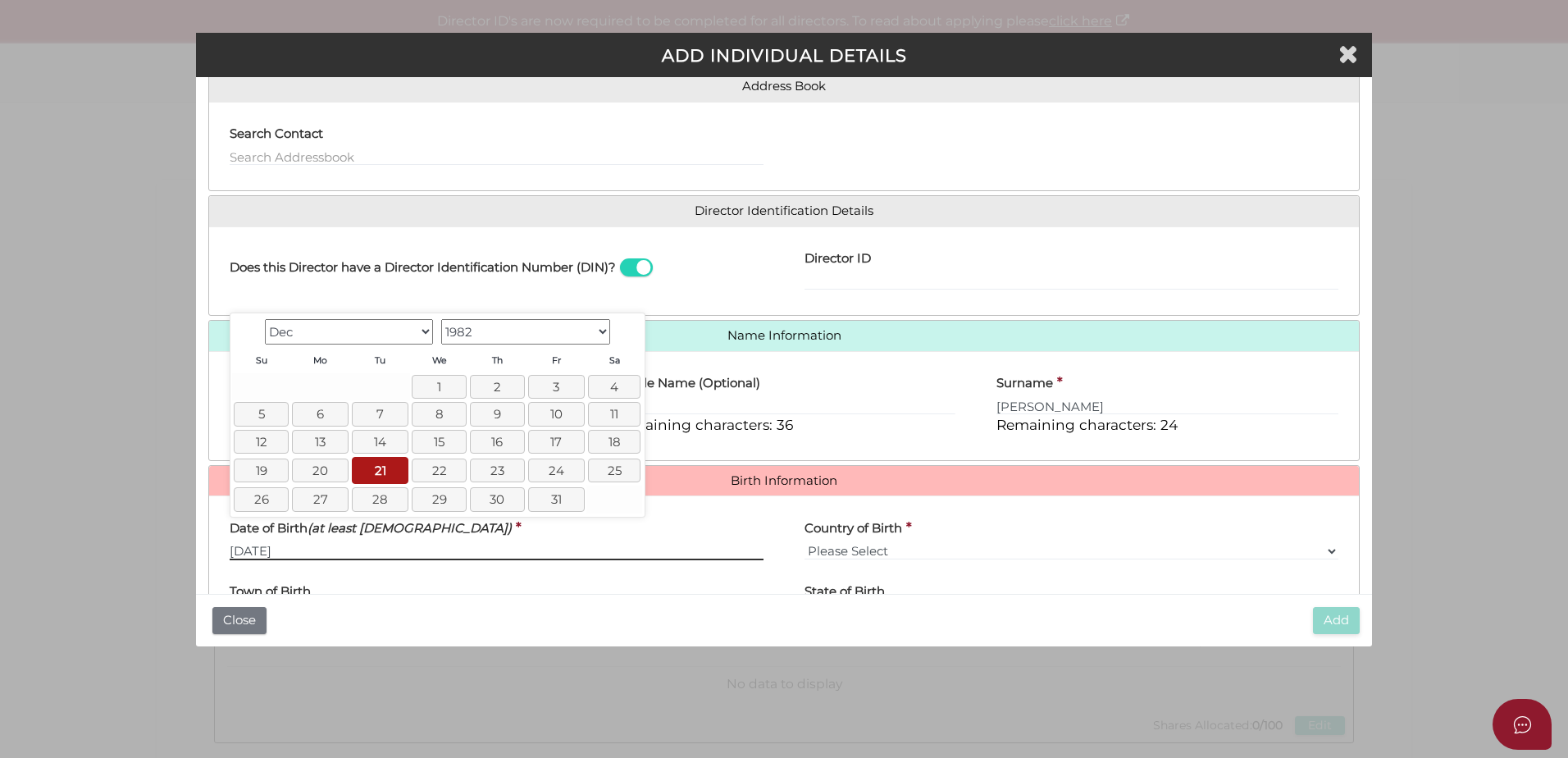
type input "21/12/1982"
click at [480, 594] on div "Town of Birth" at bounding box center [496, 598] width 534 height 51
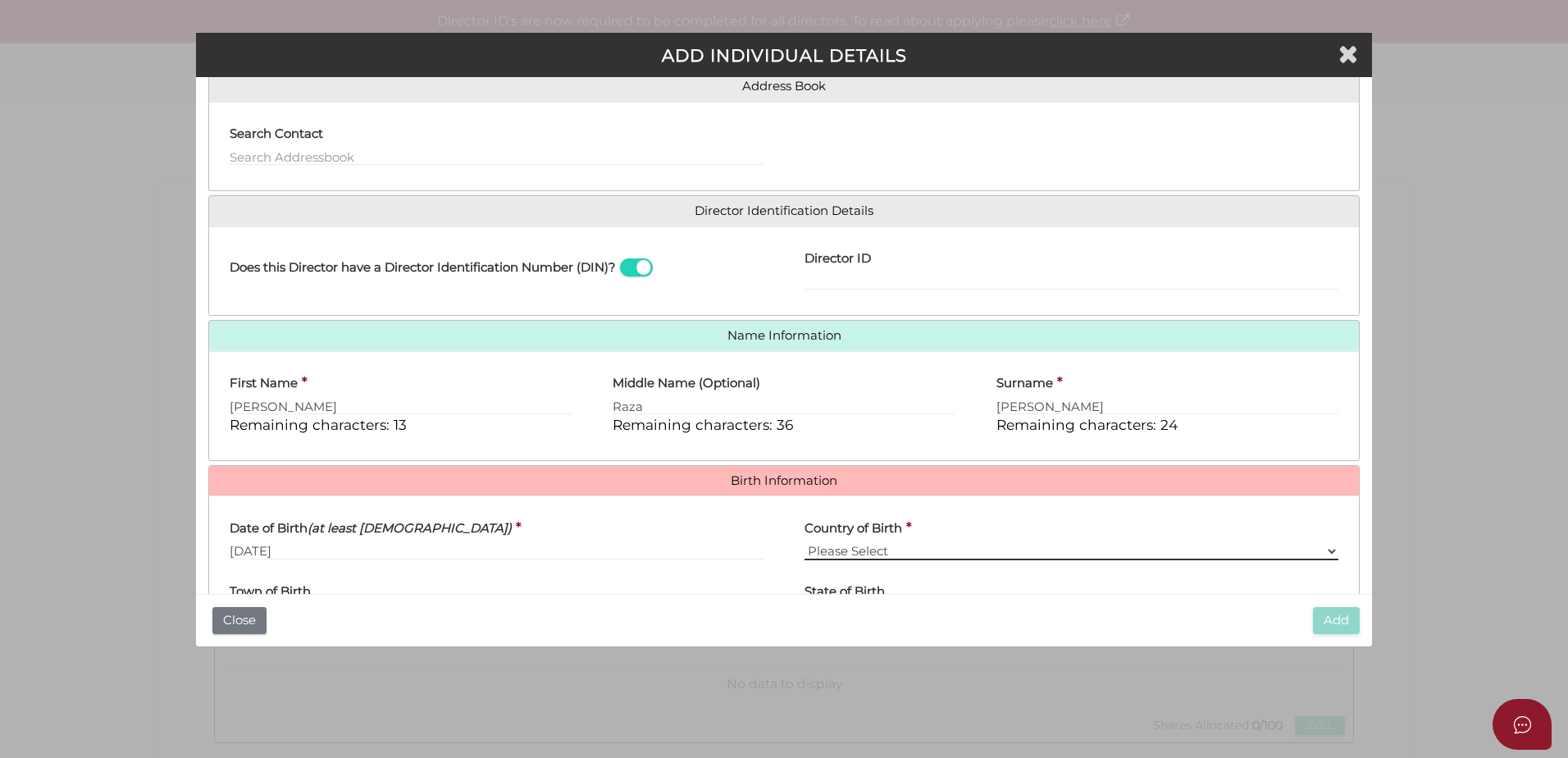
drag, startPoint x: 943, startPoint y: 543, endPoint x: 938, endPoint y: 553, distance: 11.2
click at [943, 543] on select "Please Select v Australia Afghanistan Albania Algeria American Samoa Andorra An…" at bounding box center [1071, 552] width 534 height 18
select select "Afghanistan"
click at [804, 543] on select "Please Select v Australia Afghanistan Albania Algeria American Samoa Andorra An…" at bounding box center [1071, 552] width 534 height 18
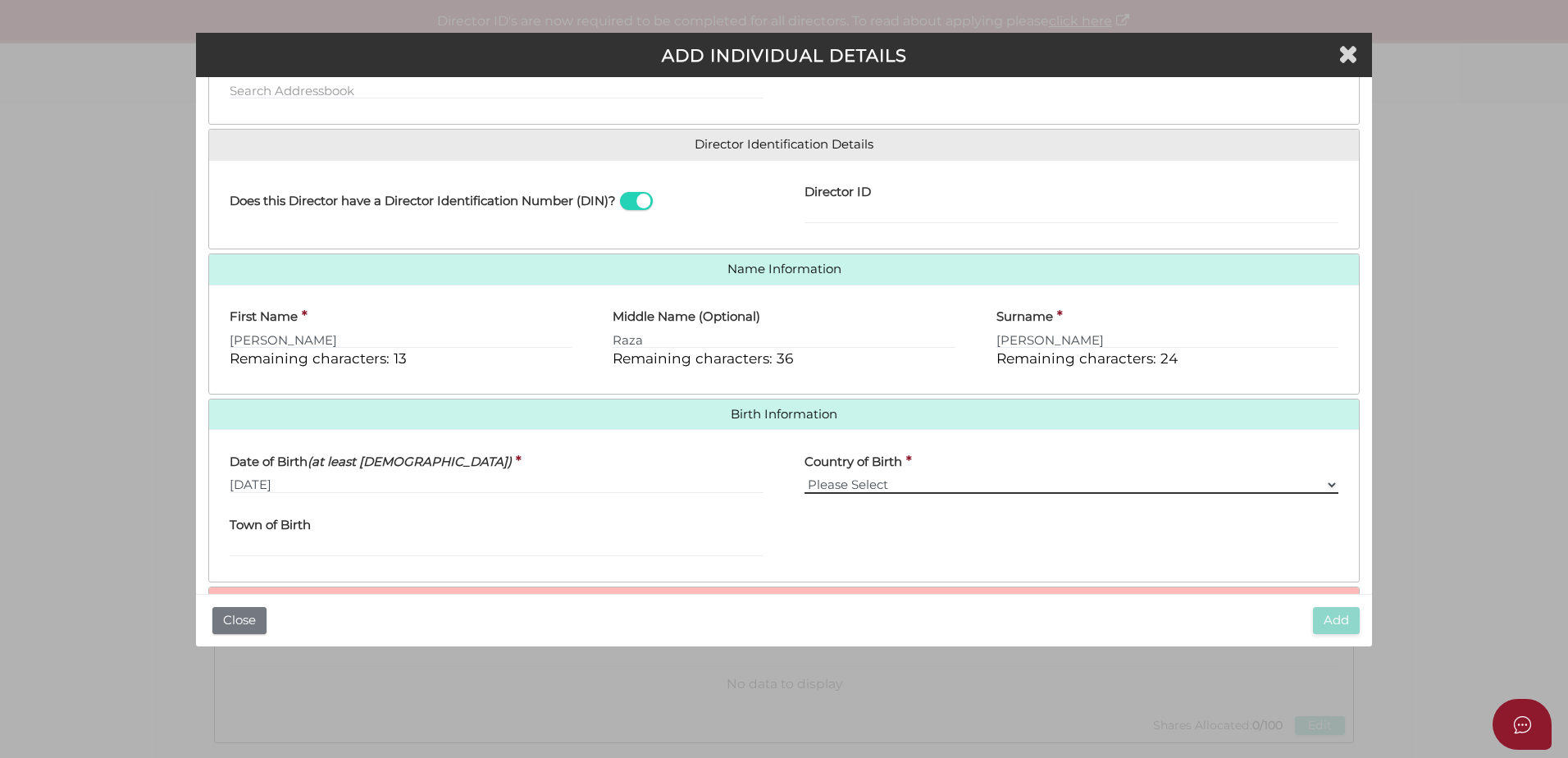
scroll to position [293, 0]
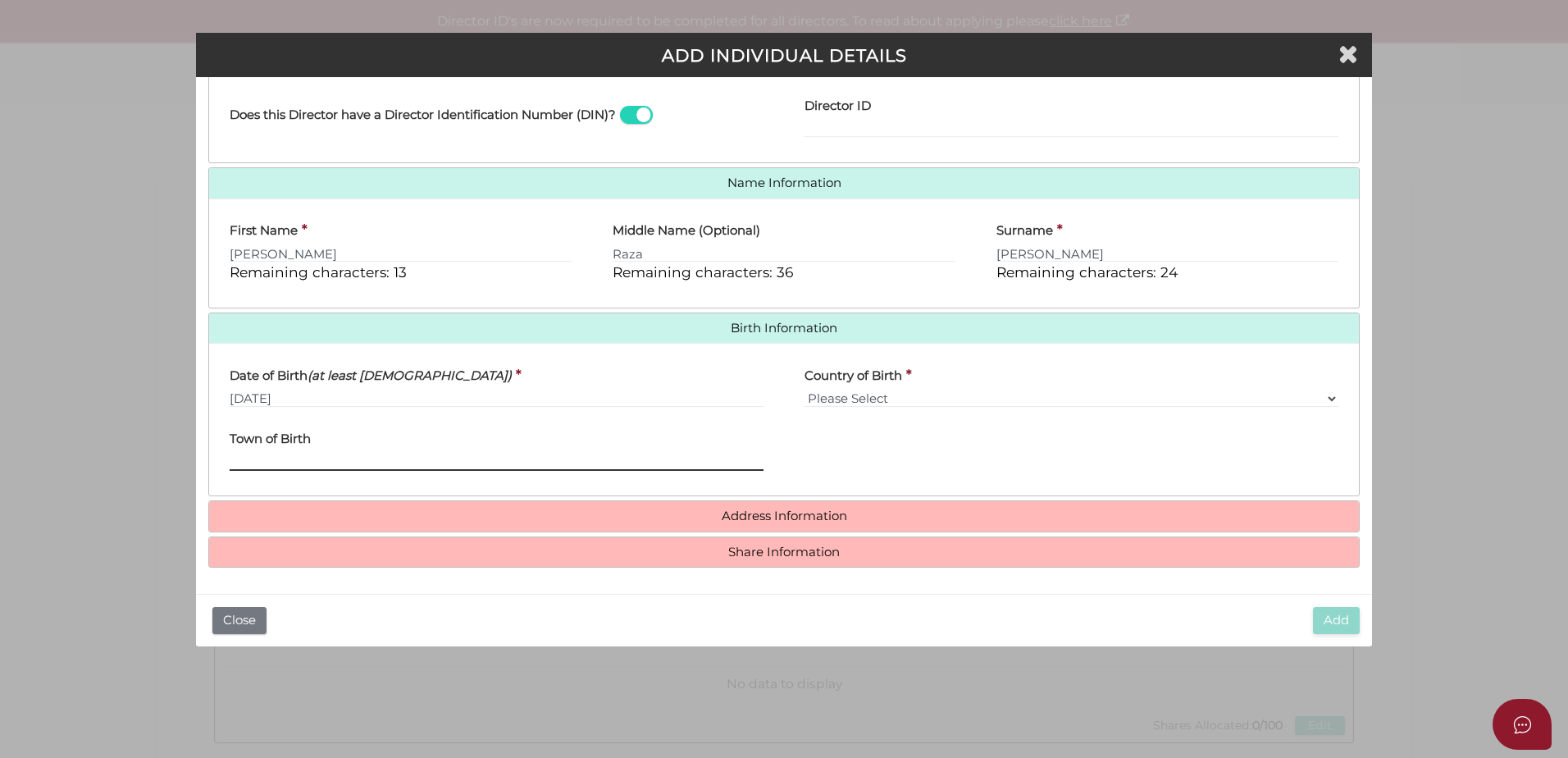
click at [639, 465] on input "Town of Birth" at bounding box center [496, 462] width 534 height 18
type input "Sar-epool"
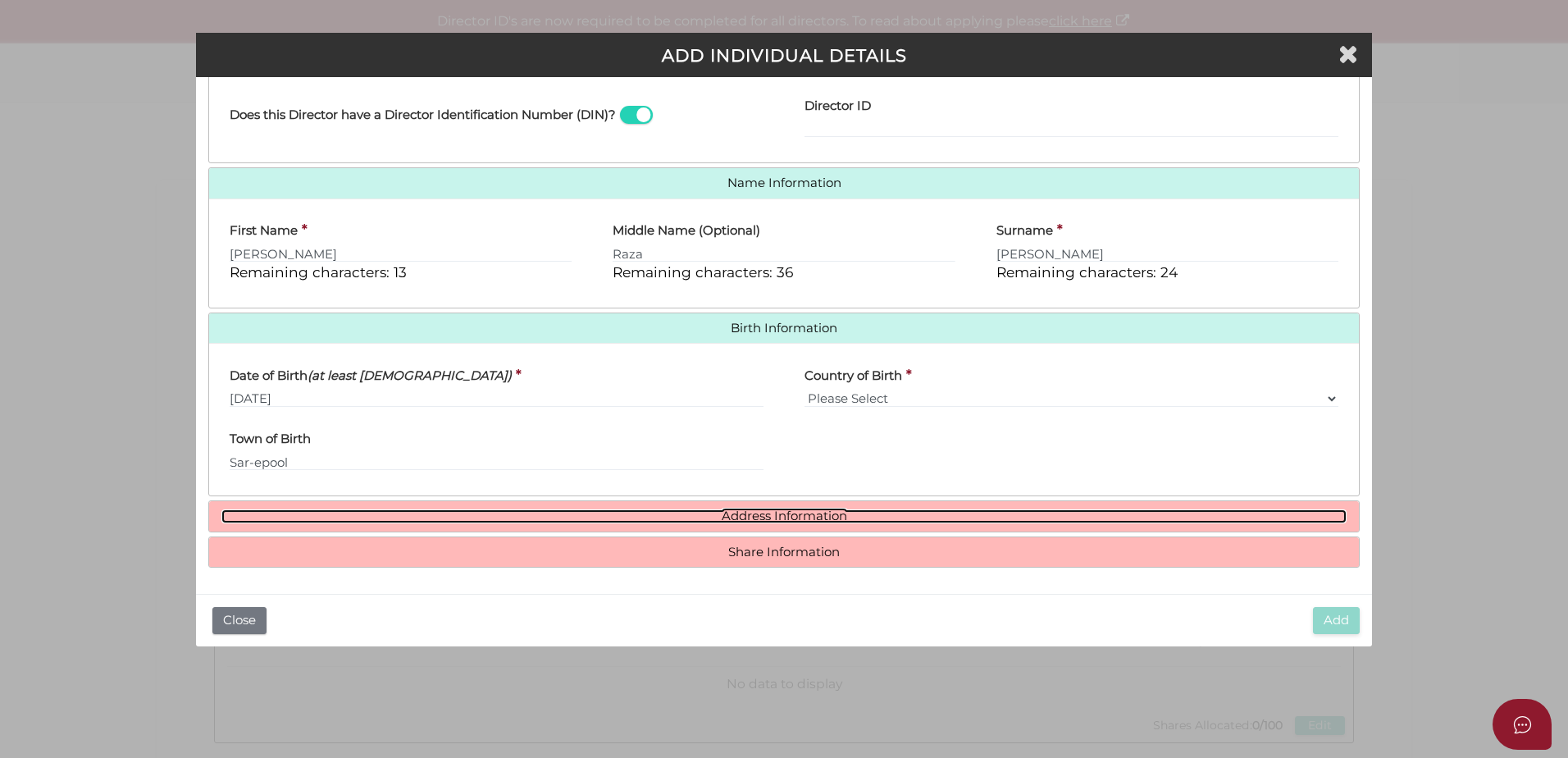
click at [732, 520] on link "Address Information" at bounding box center [784, 516] width 1126 height 14
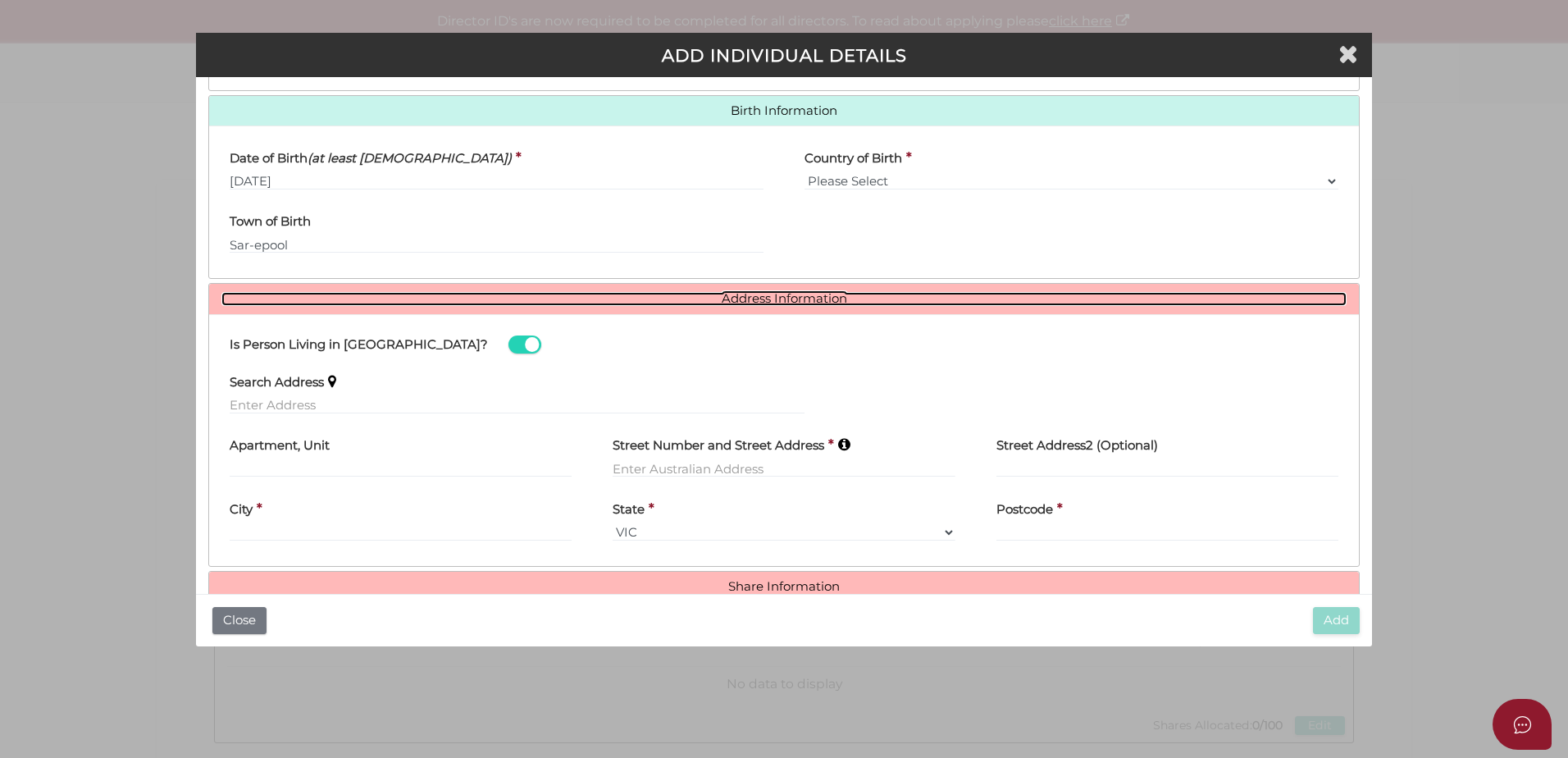
scroll to position [539, 0]
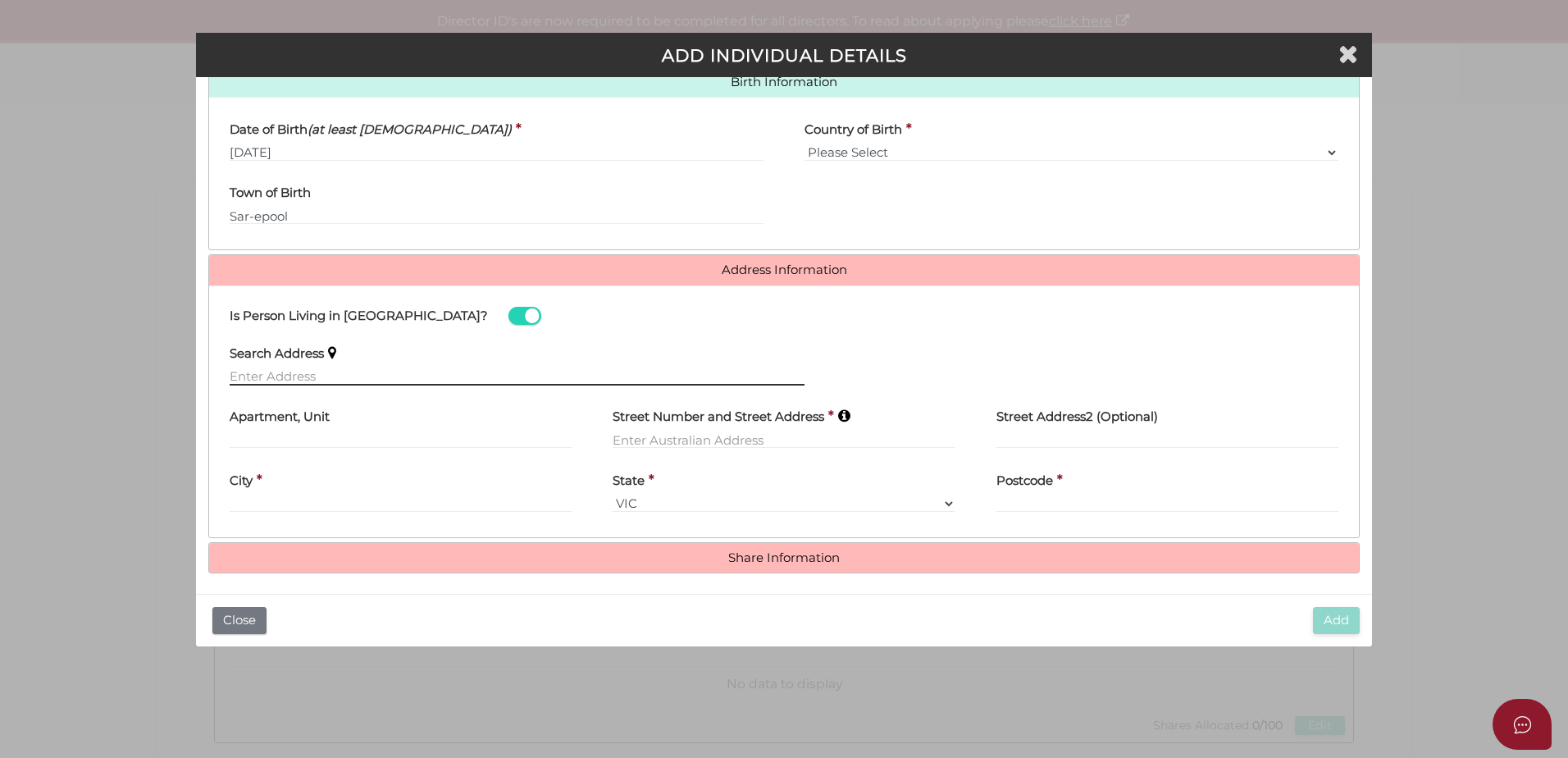
click at [391, 368] on input "text" at bounding box center [517, 377] width 575 height 18
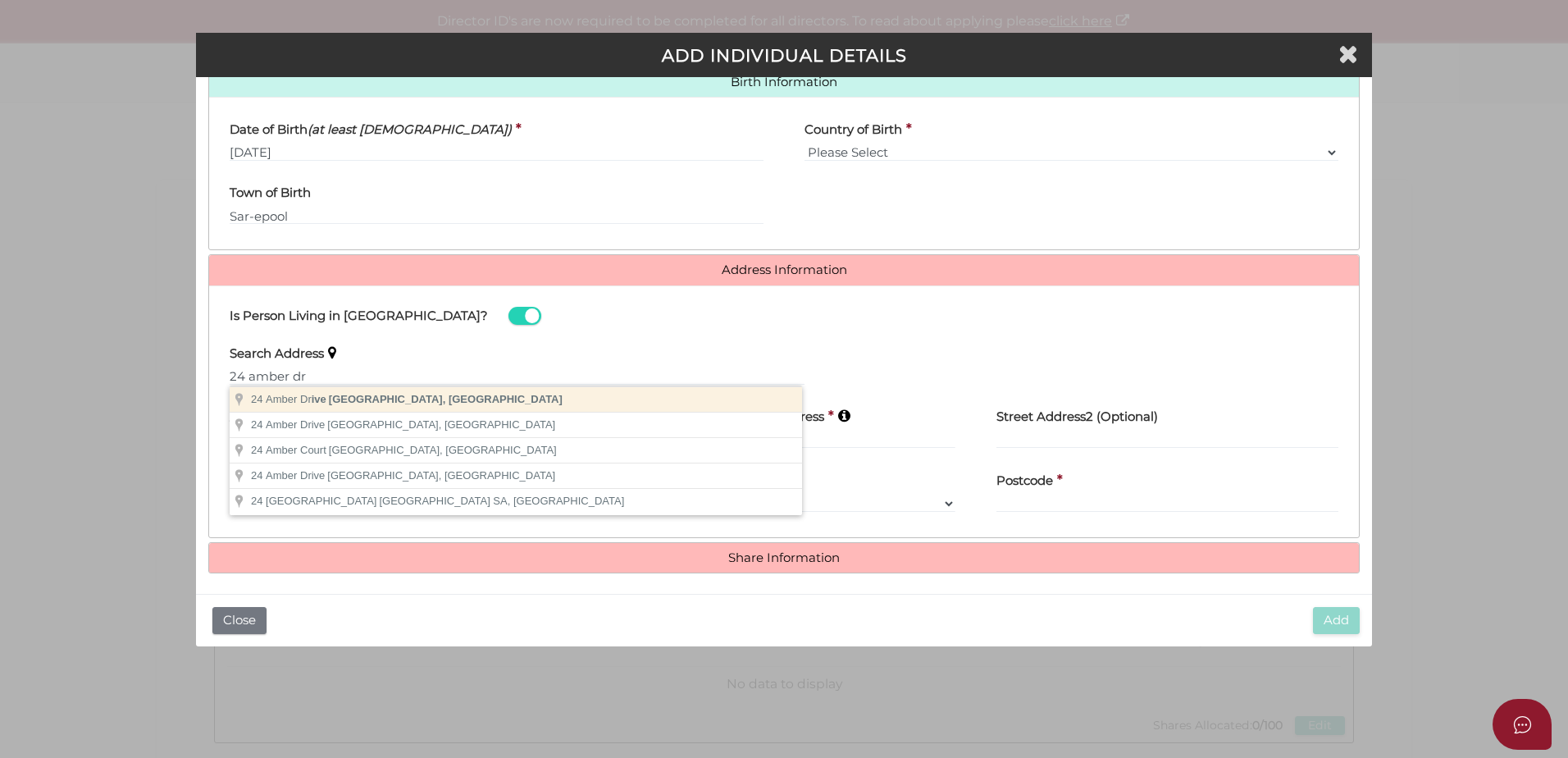
type input "24 Amber Drive, Hampton Park VIC, Australia"
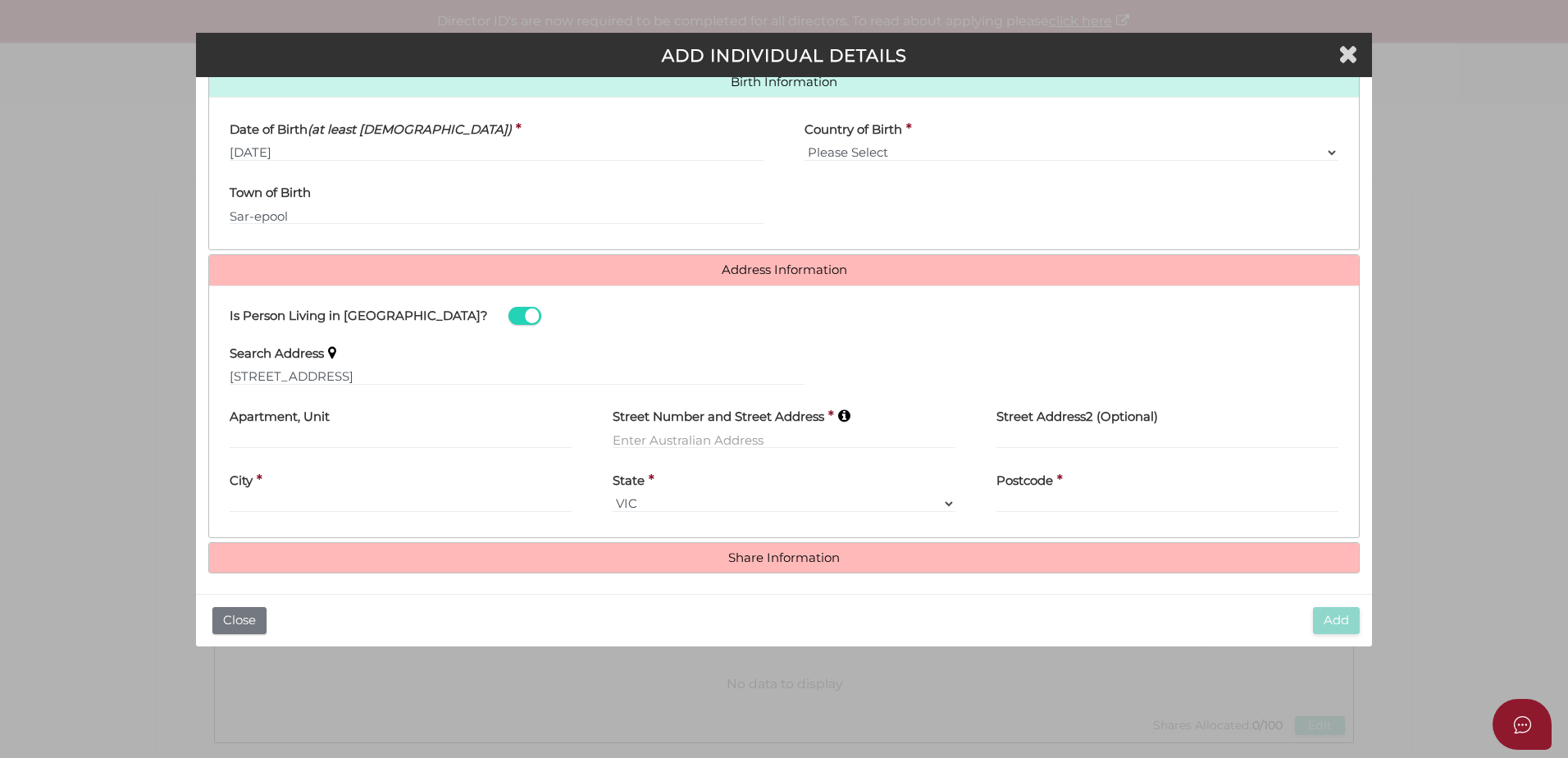
type input "24 Amber Drive"
type input "Hampton Park"
select select "VIC"
type input "3976"
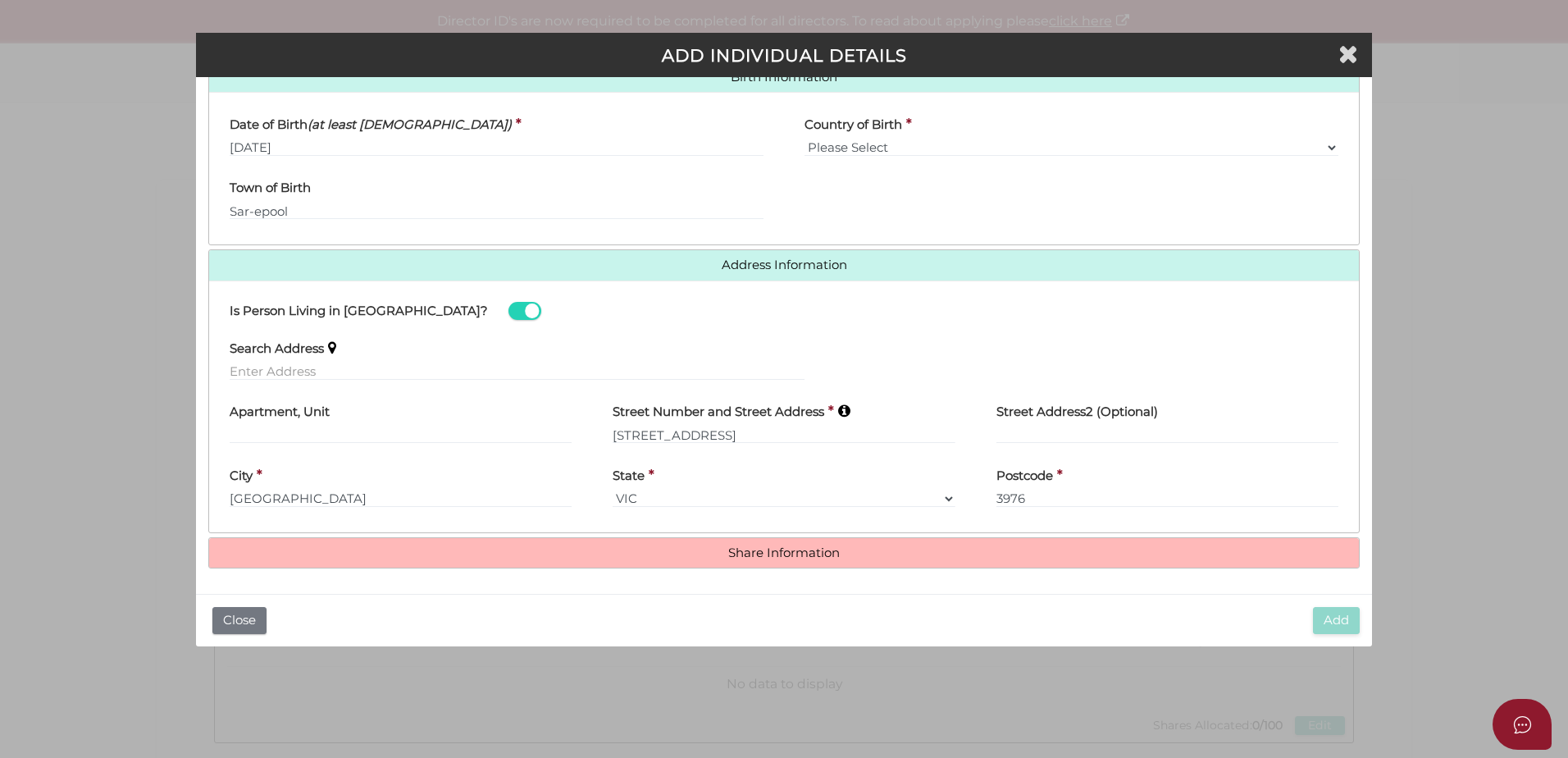
scroll to position [545, 0]
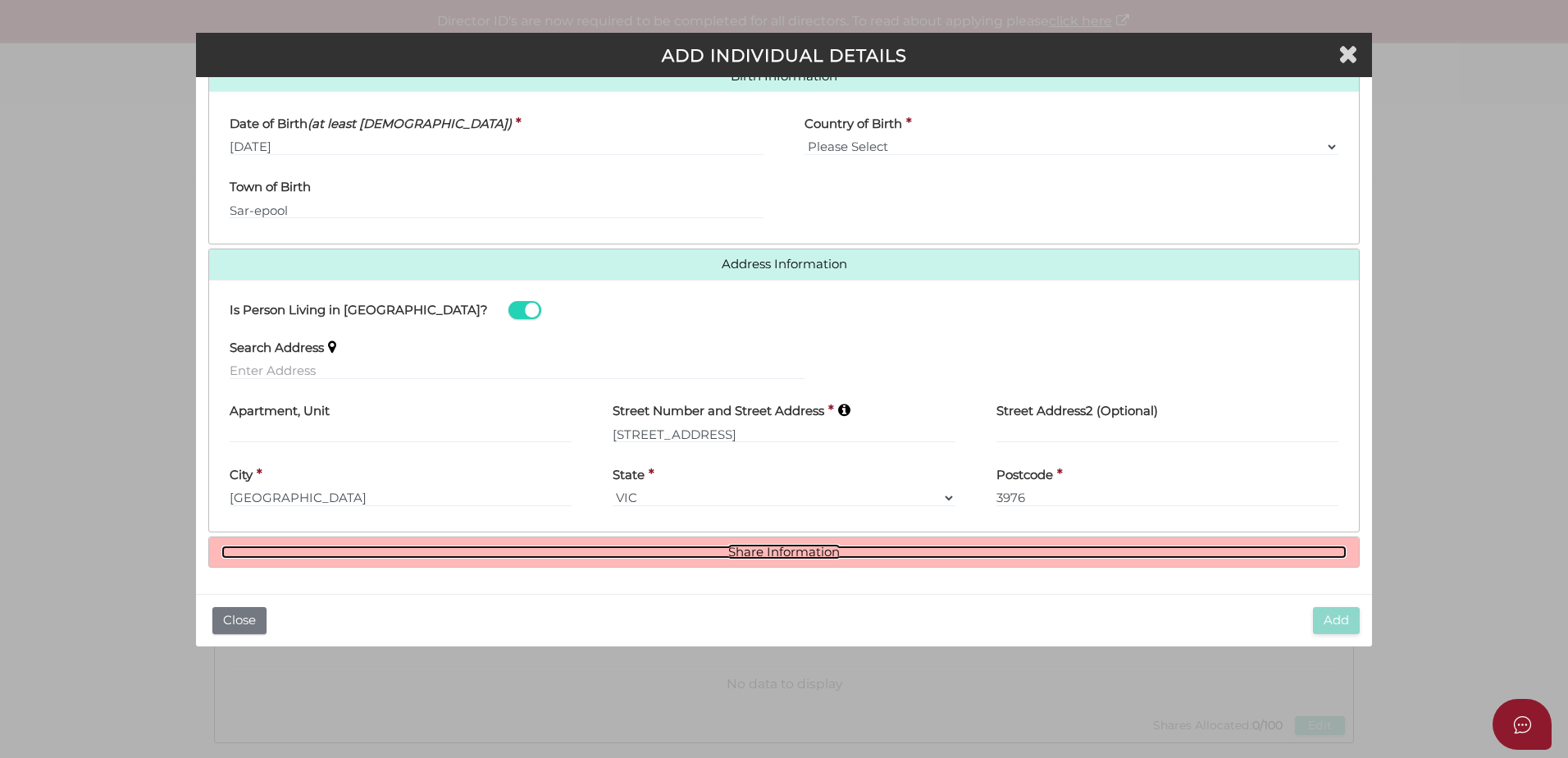
click at [810, 558] on link "Share Information" at bounding box center [784, 553] width 1126 height 14
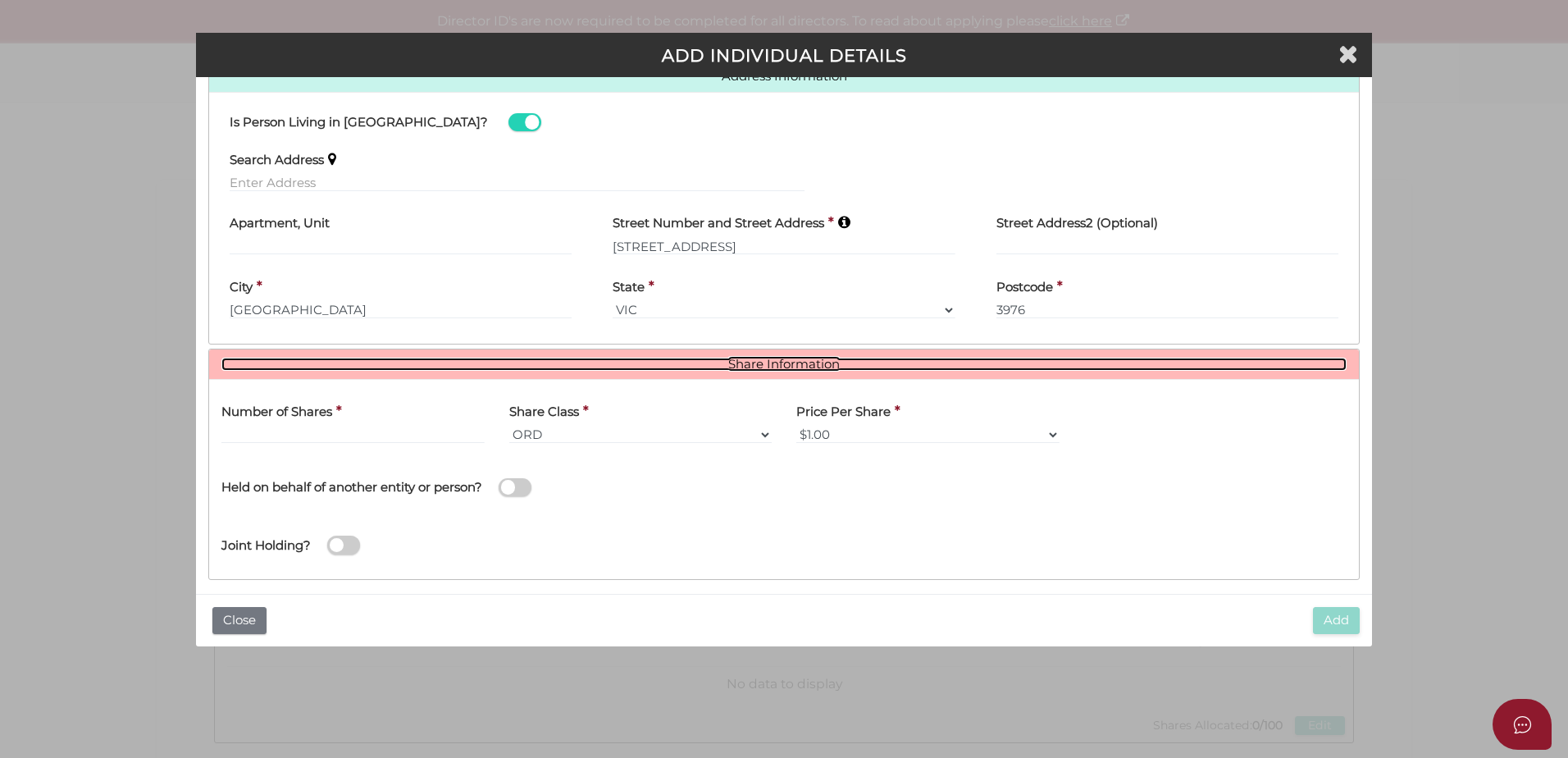
scroll to position [745, 0]
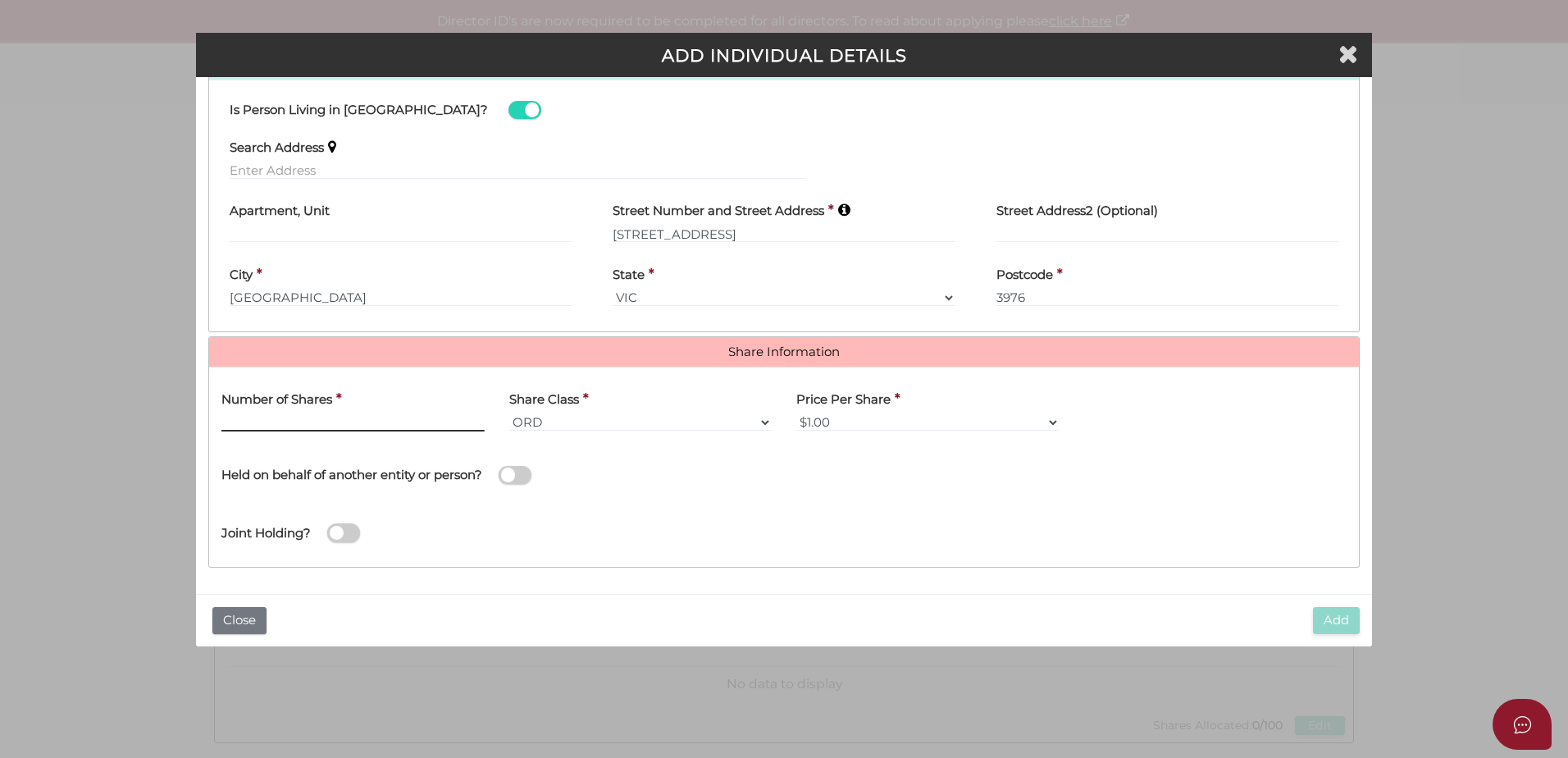
click at [368, 418] on input "text" at bounding box center [353, 422] width 263 height 18
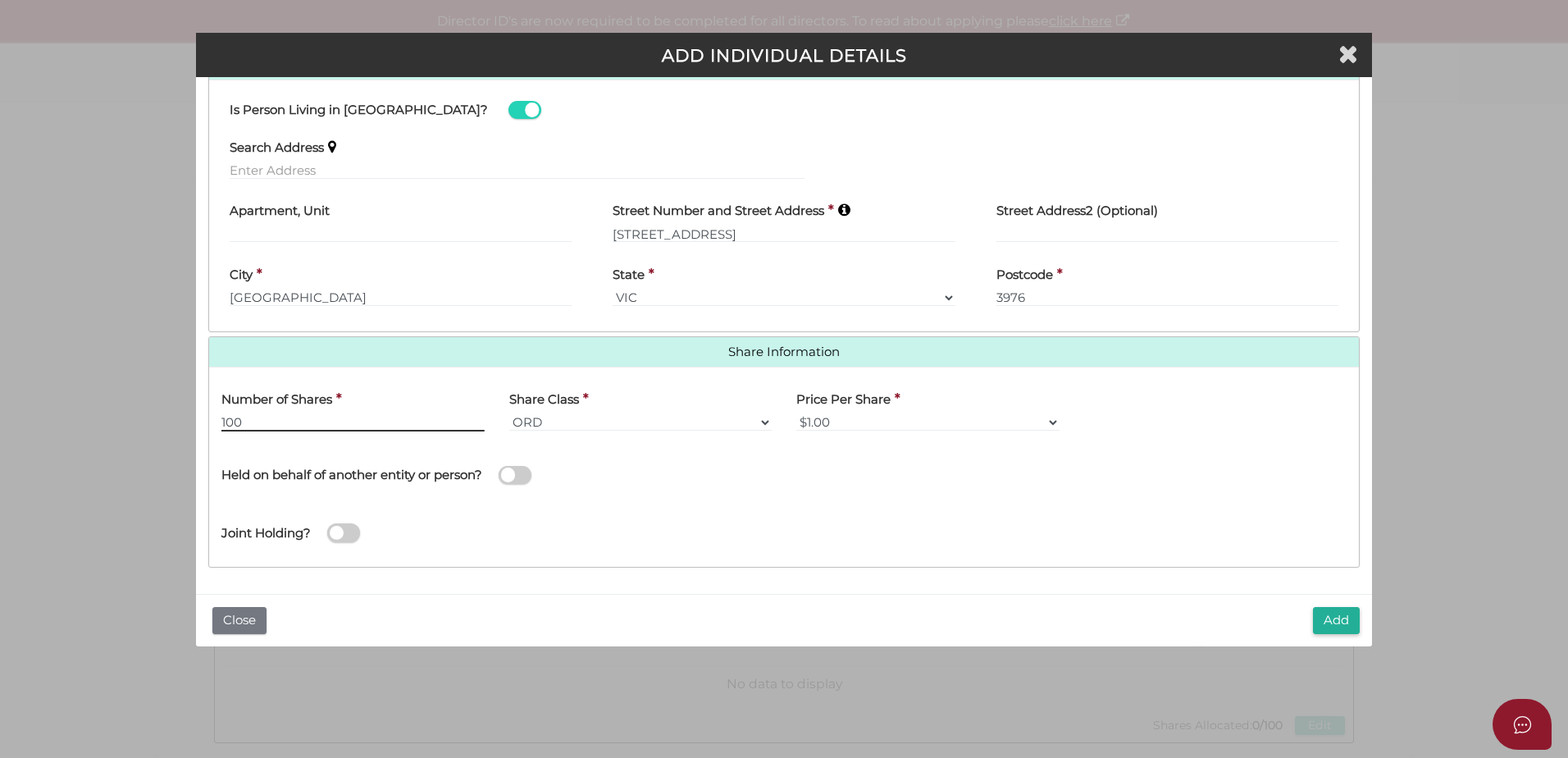
type input "100"
click at [657, 427] on select "ORD A CLASS B CLASS C CLASS D CLASS EMP FOU LG MAN RED SPE PRF CUMP NCP REDP NR…" at bounding box center [641, 422] width 263 height 18
click at [836, 622] on div "Add Close" at bounding box center [784, 620] width 1176 height 52
click at [1337, 619] on button "Add" at bounding box center [1336, 620] width 46 height 27
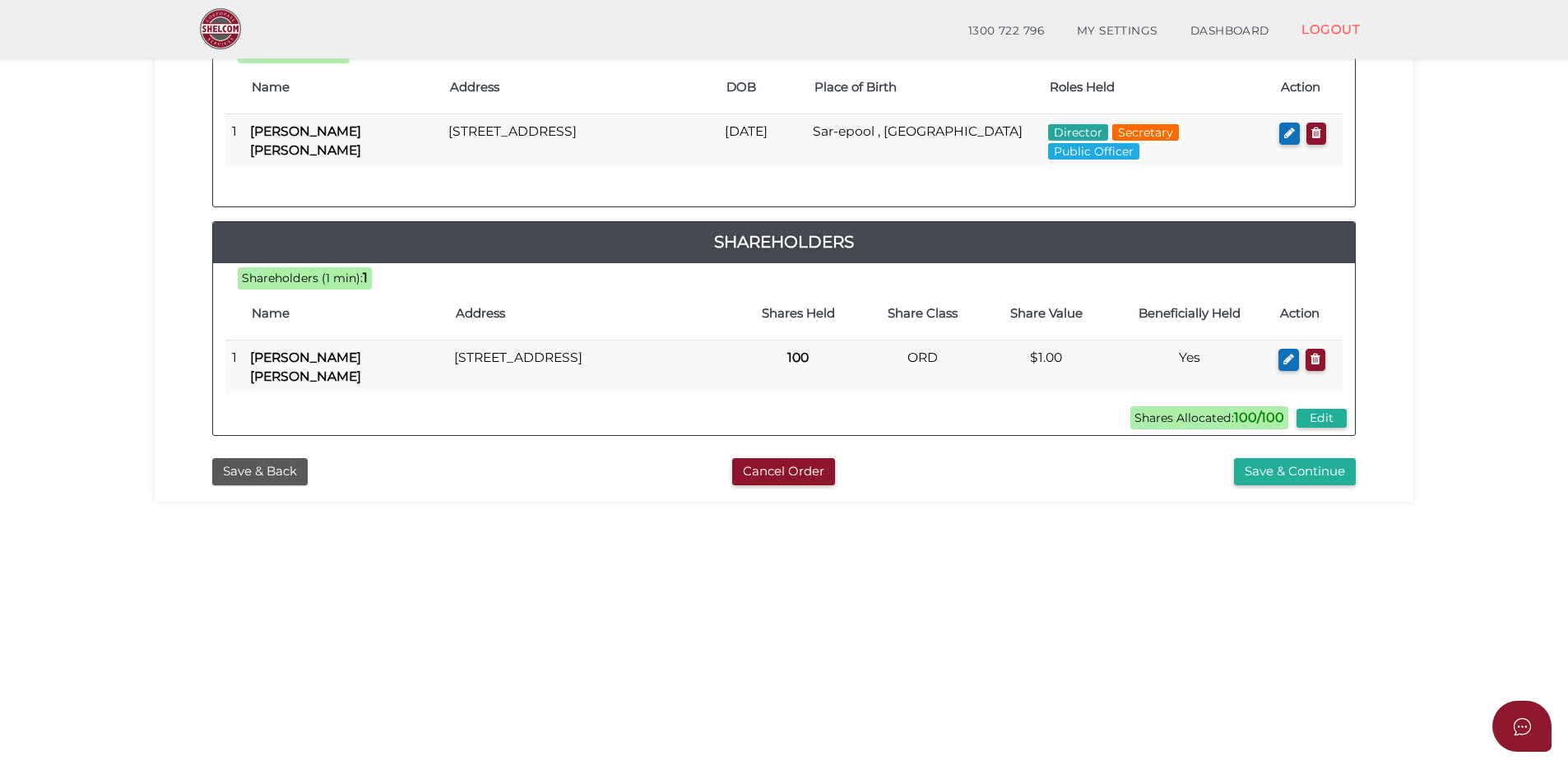
scroll to position [329, 0]
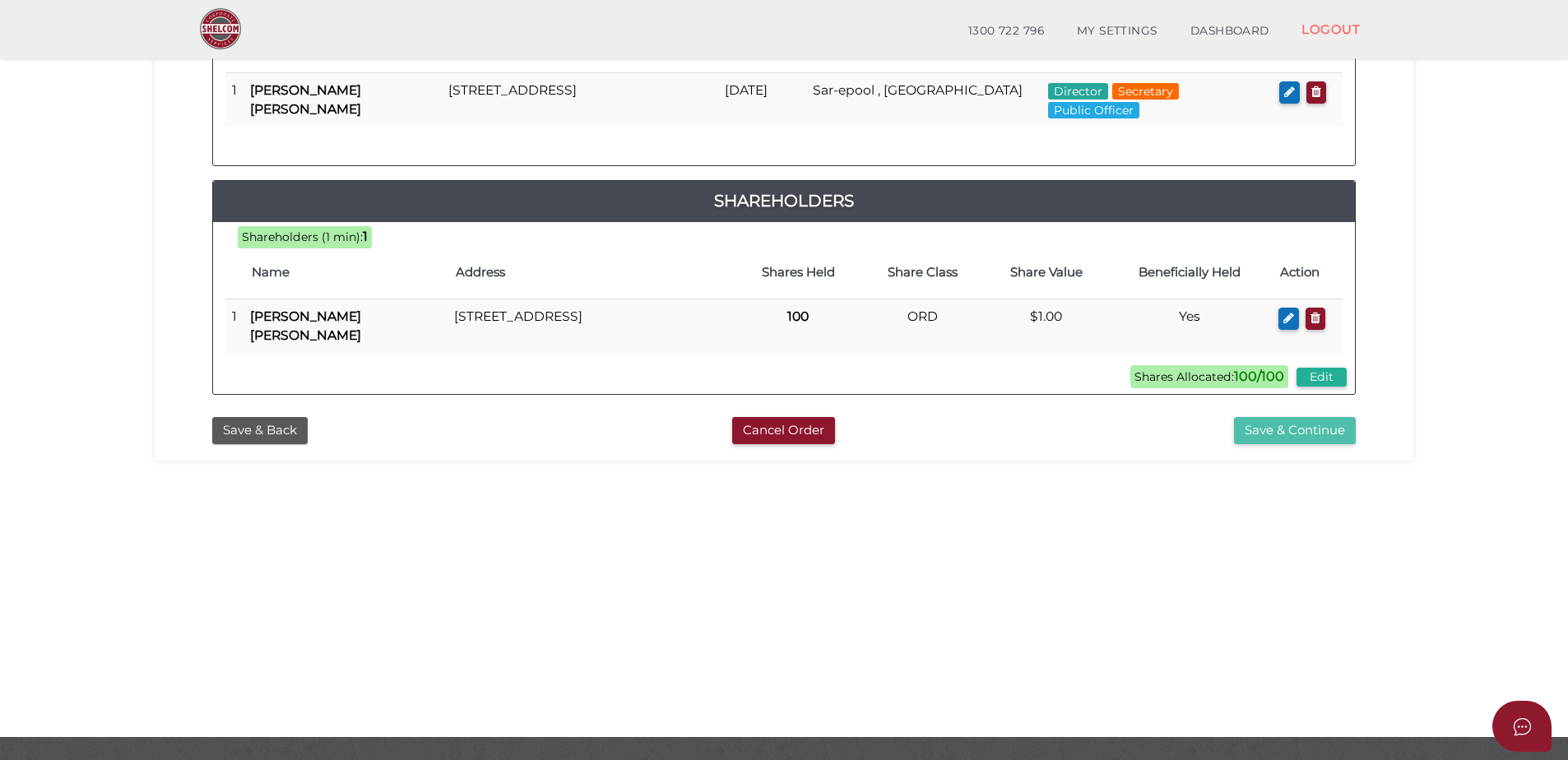
click at [1288, 428] on button "Save & Continue" at bounding box center [1295, 430] width 122 height 27
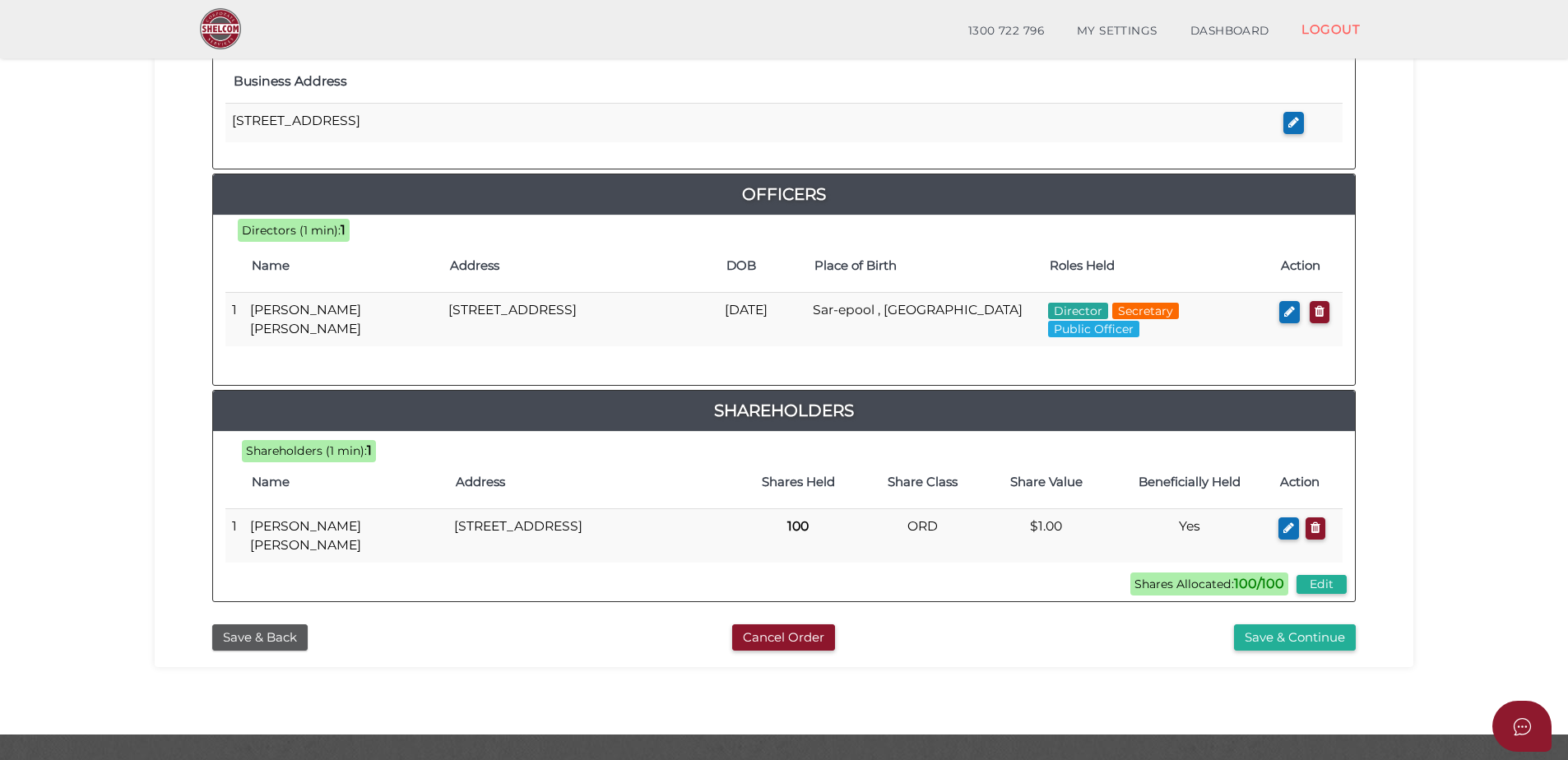
scroll to position [696, 0]
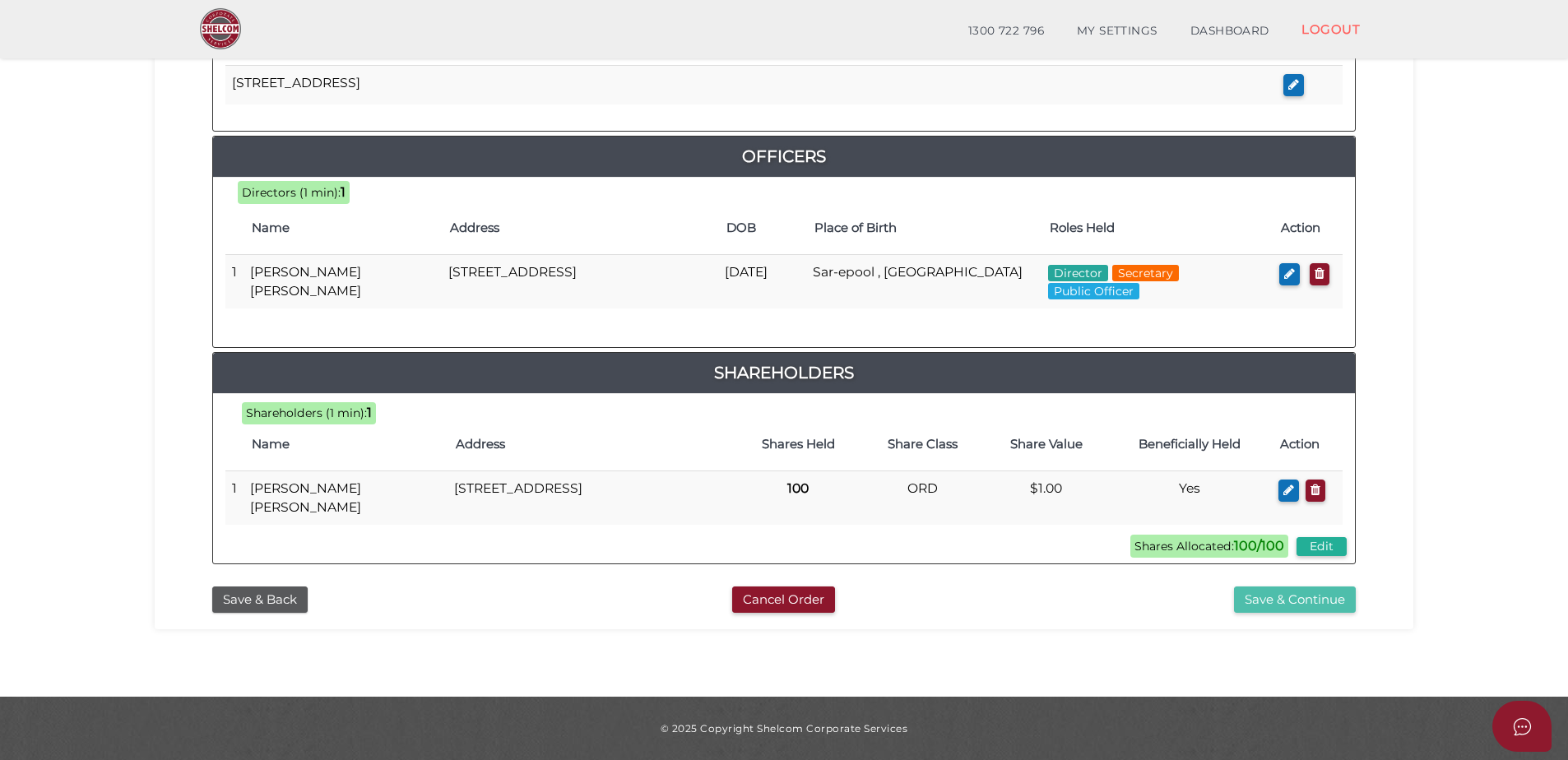
click at [1269, 592] on button "Save & Continue" at bounding box center [1295, 600] width 122 height 27
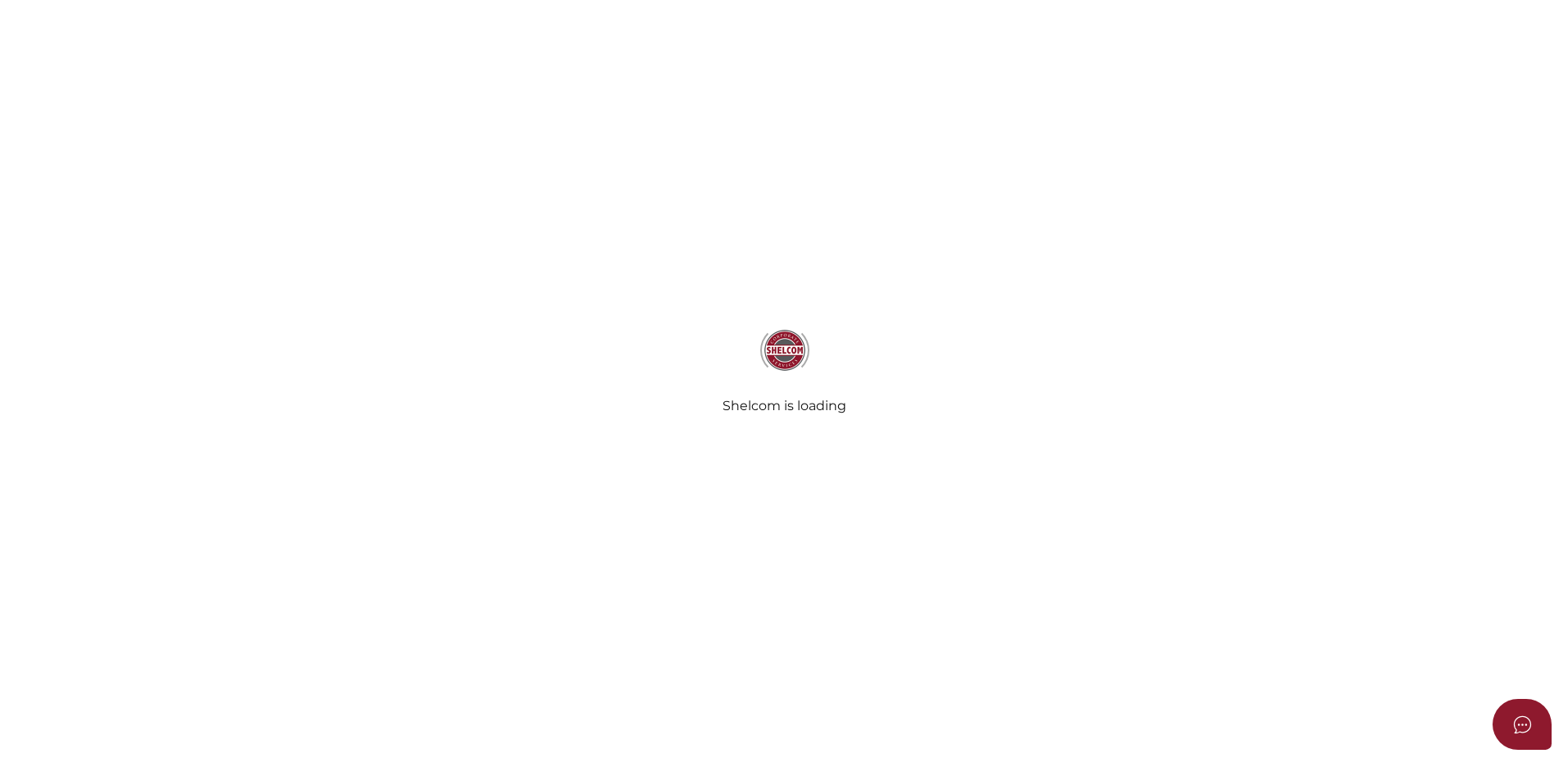
radio input "true"
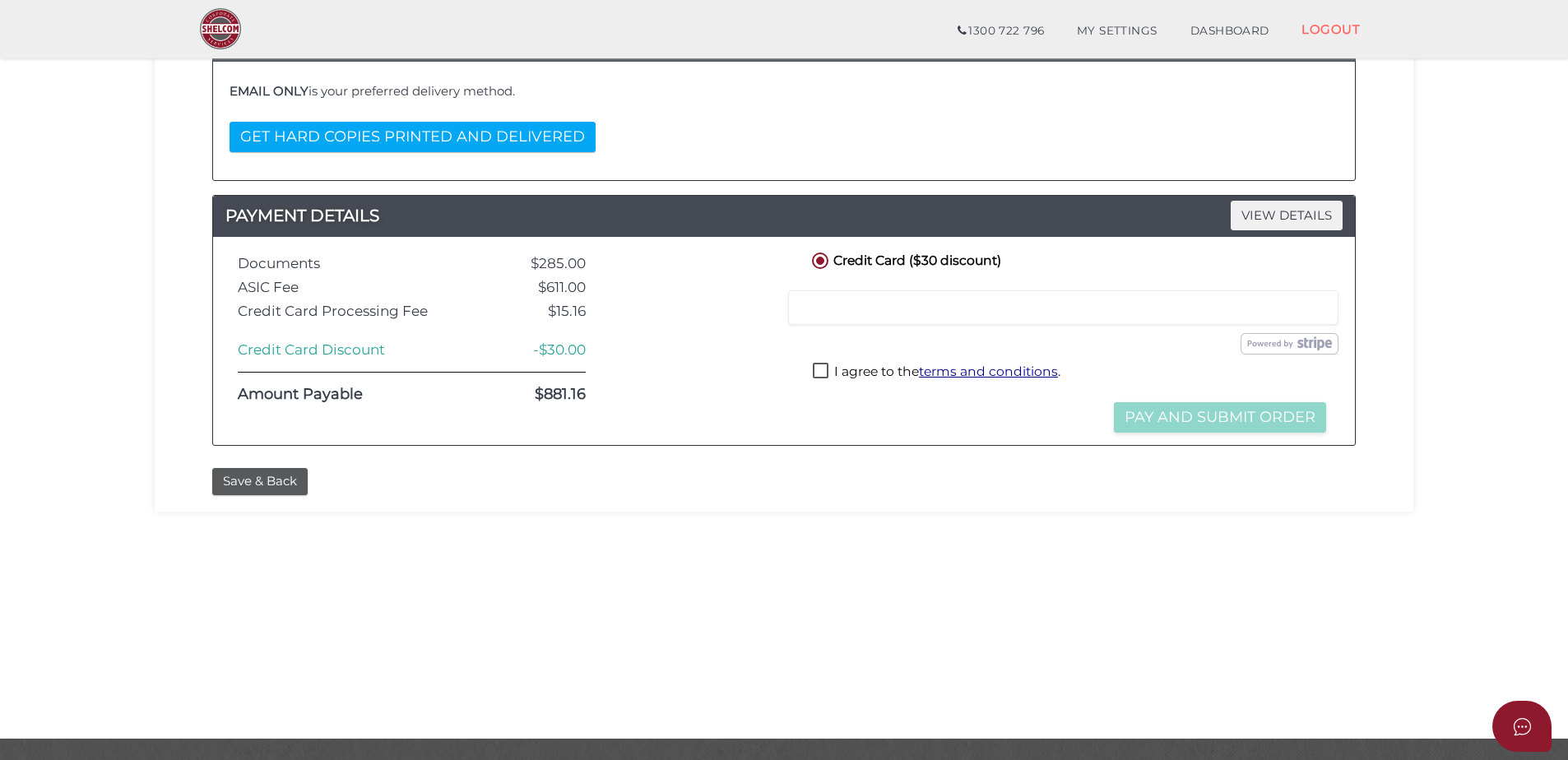
scroll to position [287, 0]
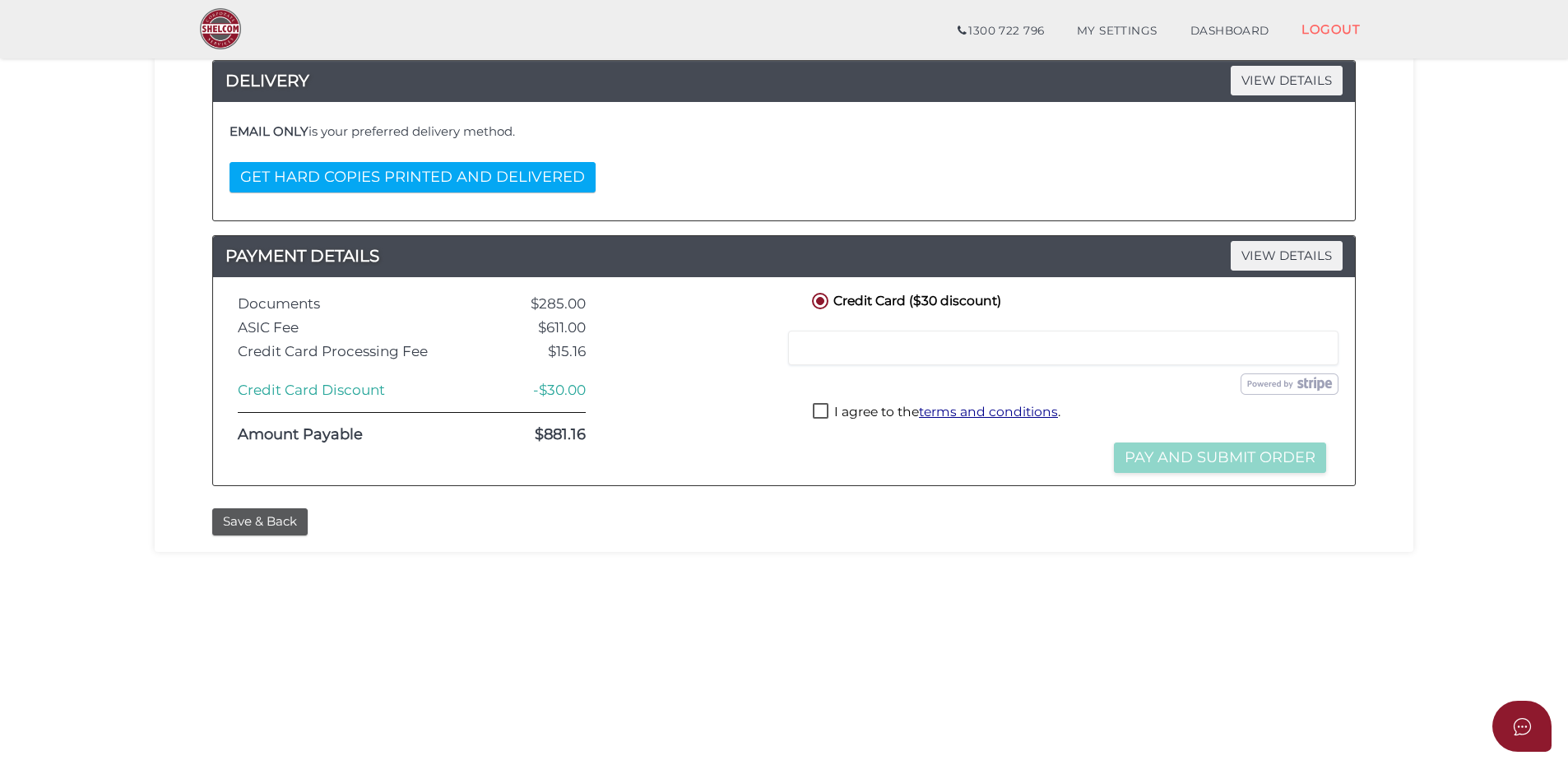
click at [818, 410] on label "I agree to the terms and conditions ." at bounding box center [936, 413] width 248 height 21
checkbox input "true"
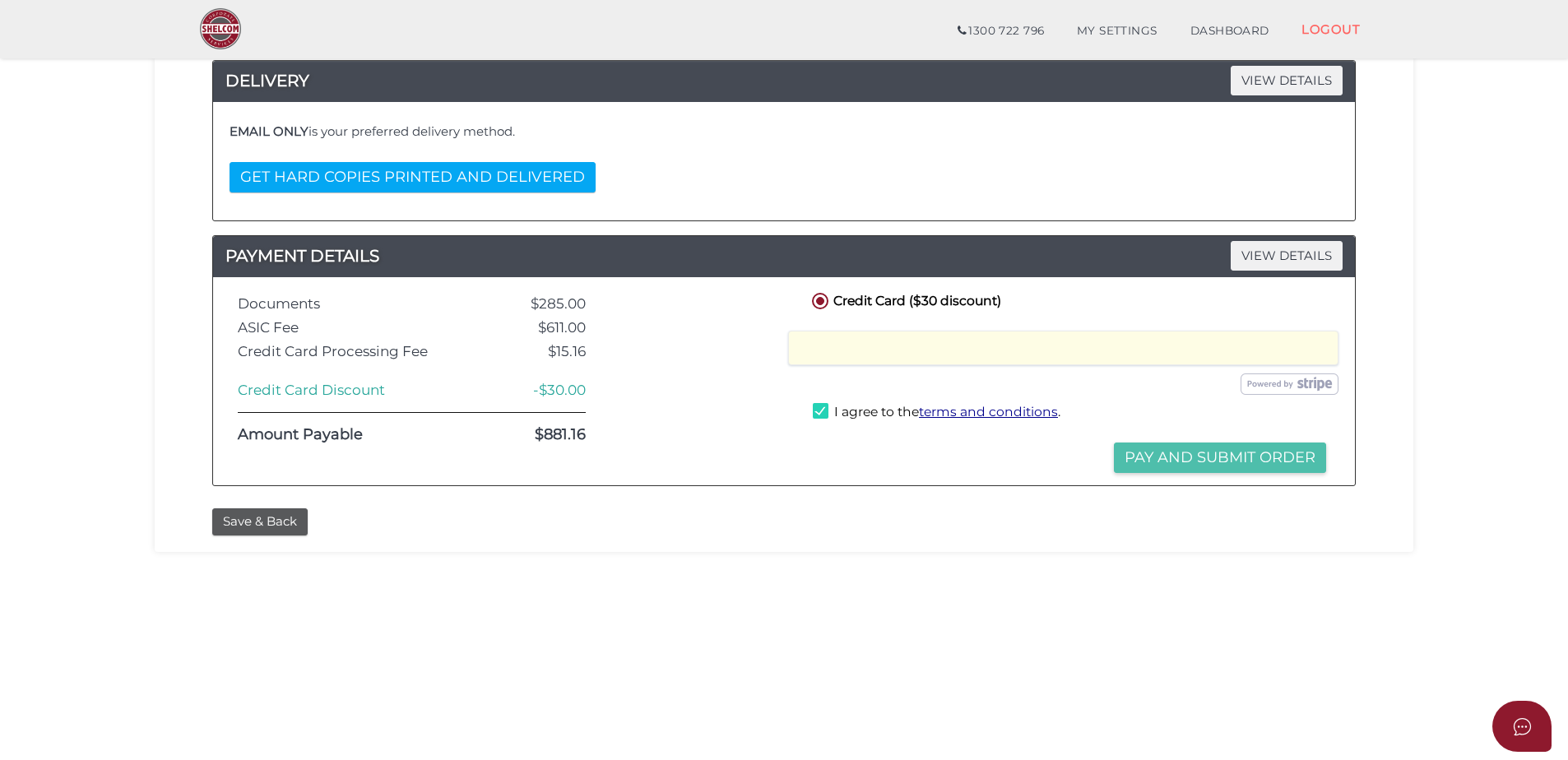
click at [1292, 458] on button "Pay and Submit Order" at bounding box center [1220, 458] width 212 height 31
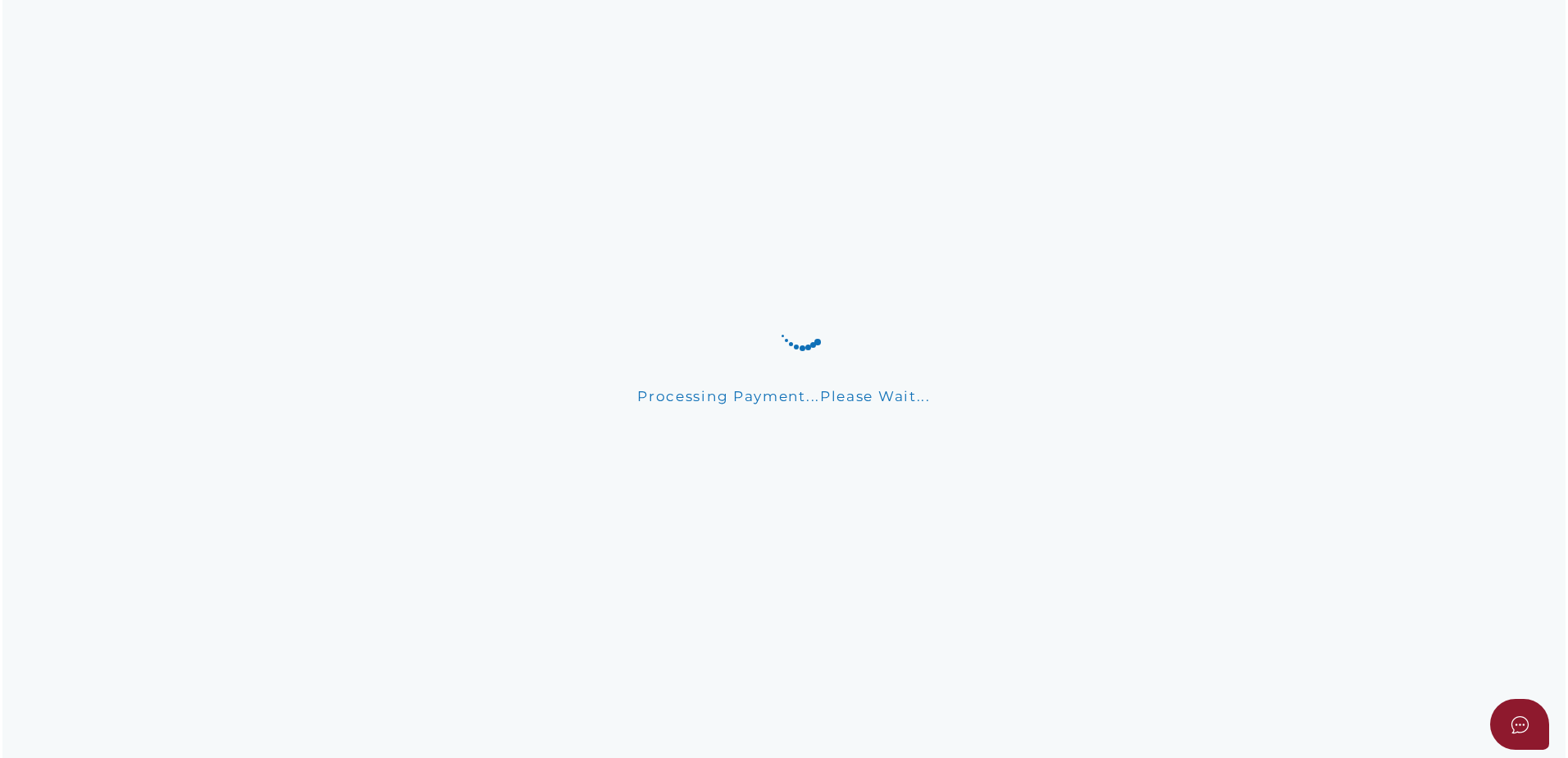
scroll to position [0, 0]
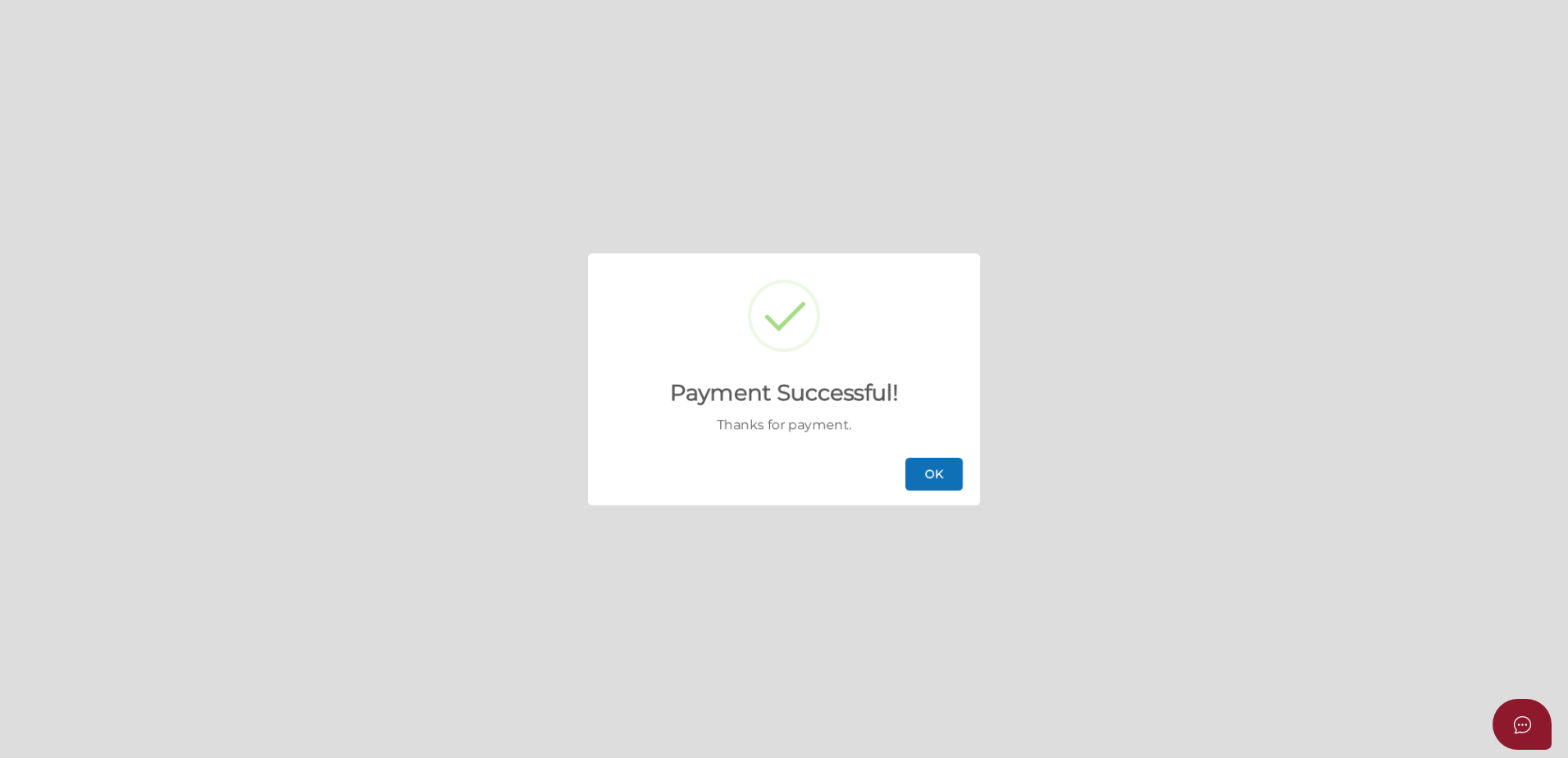
click at [954, 461] on button "OK" at bounding box center [934, 475] width 57 height 33
